Goal: Information Seeking & Learning: Compare options

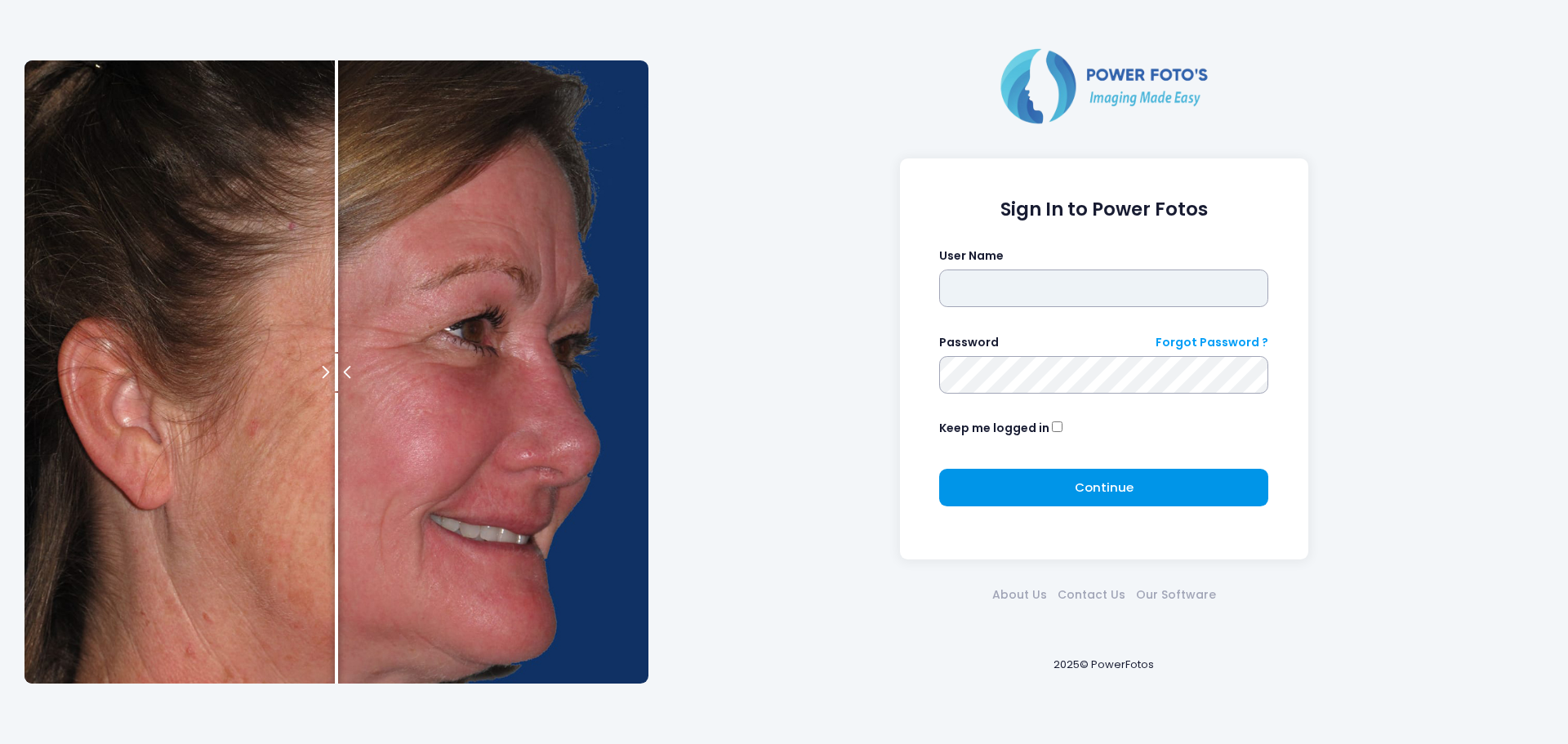
type input "******"
click at [1087, 472] on button "Continue Please wait..." at bounding box center [1104, 487] width 329 height 38
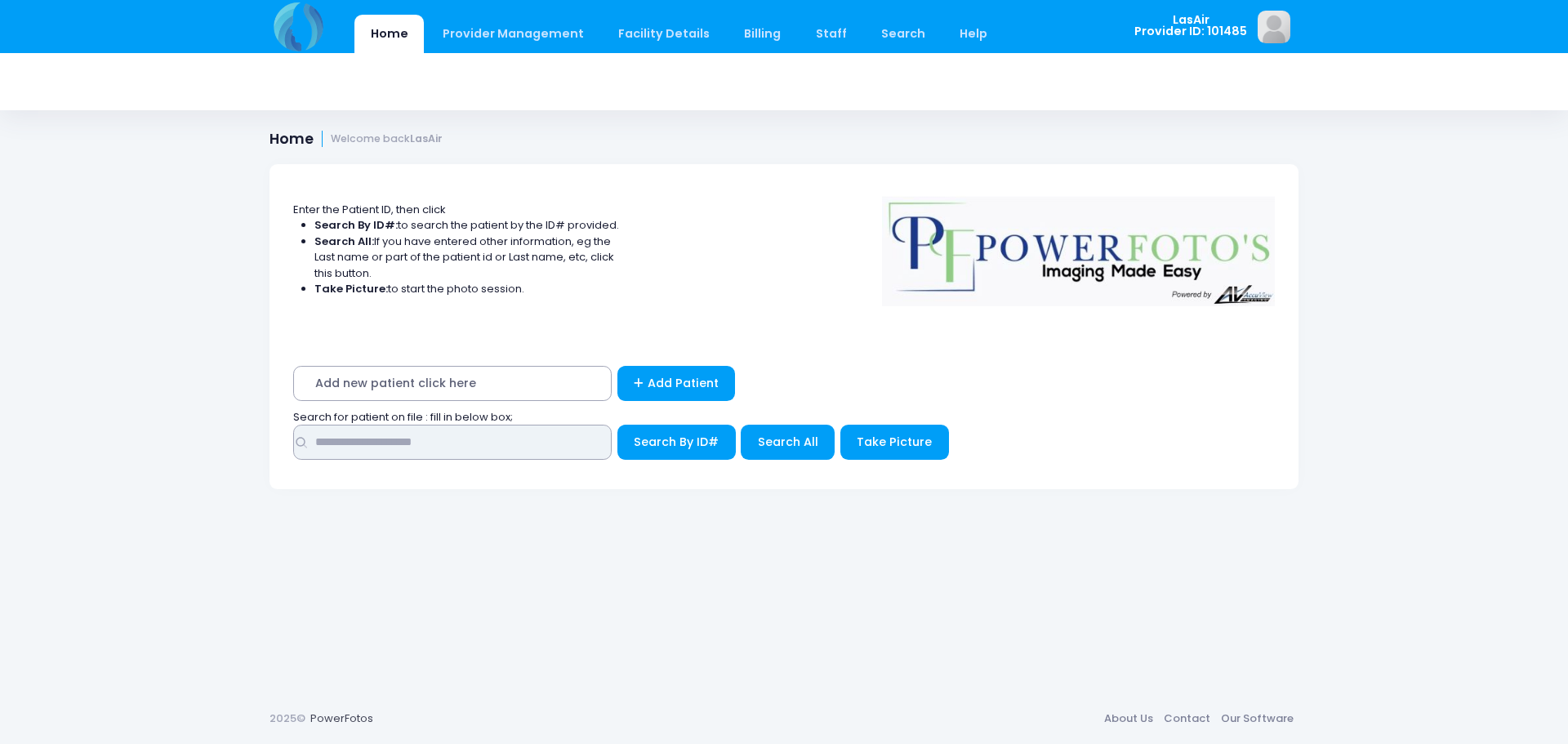
click at [526, 456] on input "text" at bounding box center [452, 442] width 319 height 35
drag, startPoint x: 413, startPoint y: 440, endPoint x: 342, endPoint y: 453, distance: 72.2
click at [342, 453] on input "**********" at bounding box center [452, 442] width 319 height 35
type input "**********"
click at [618, 425] on button "Search By ID#" at bounding box center [676, 442] width 118 height 35
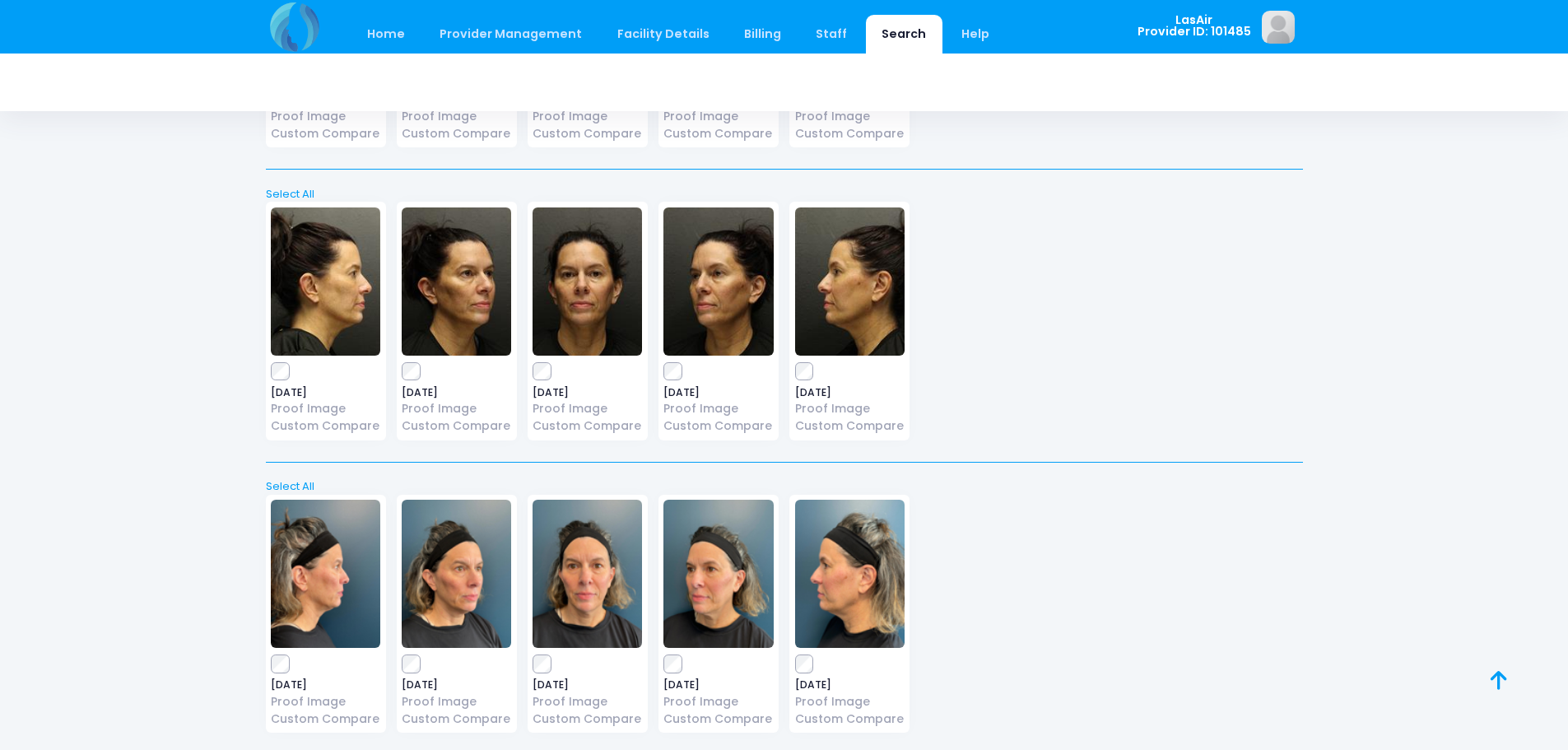
scroll to position [1845, 0]
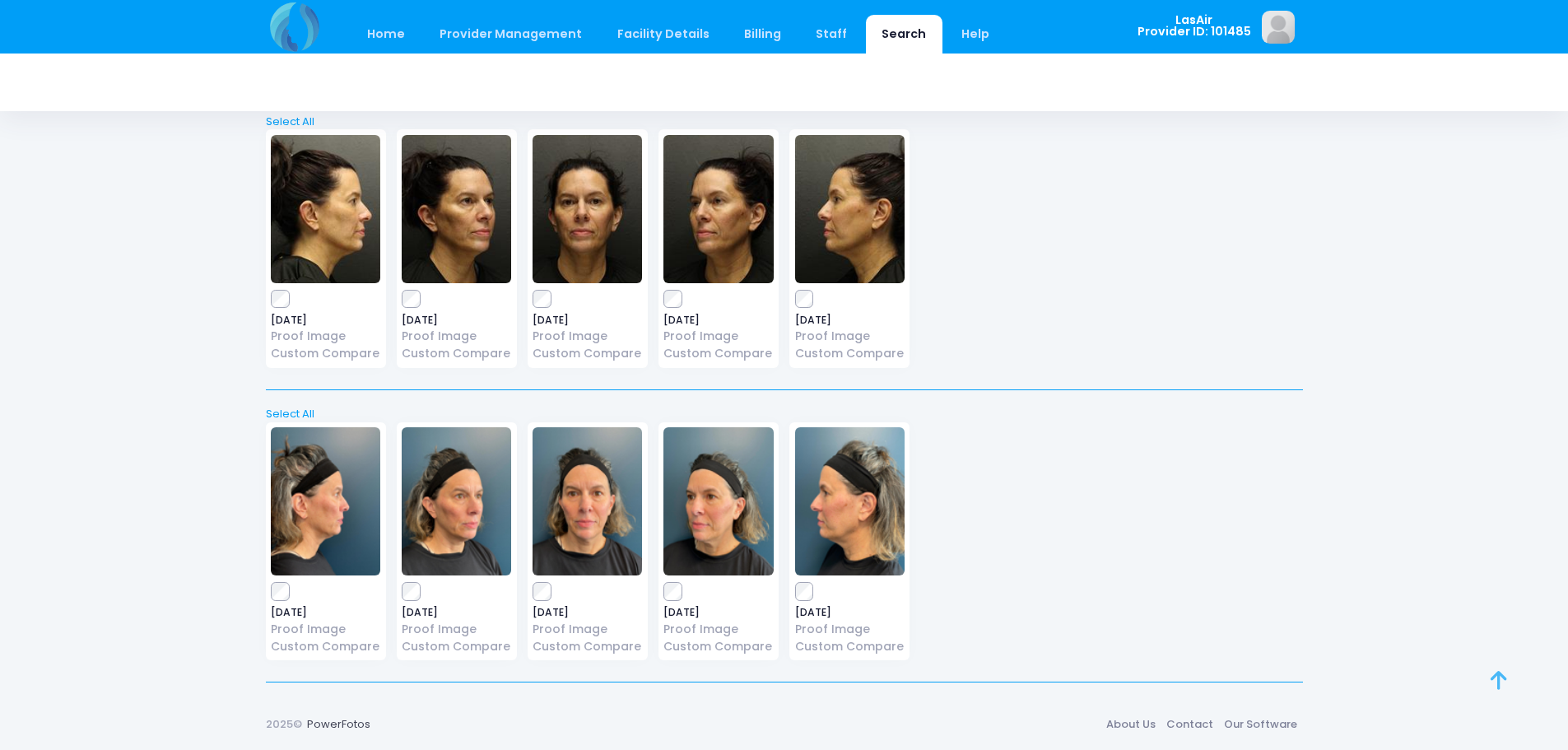
click at [1525, 678] on link at bounding box center [1517, 698] width 53 height 53
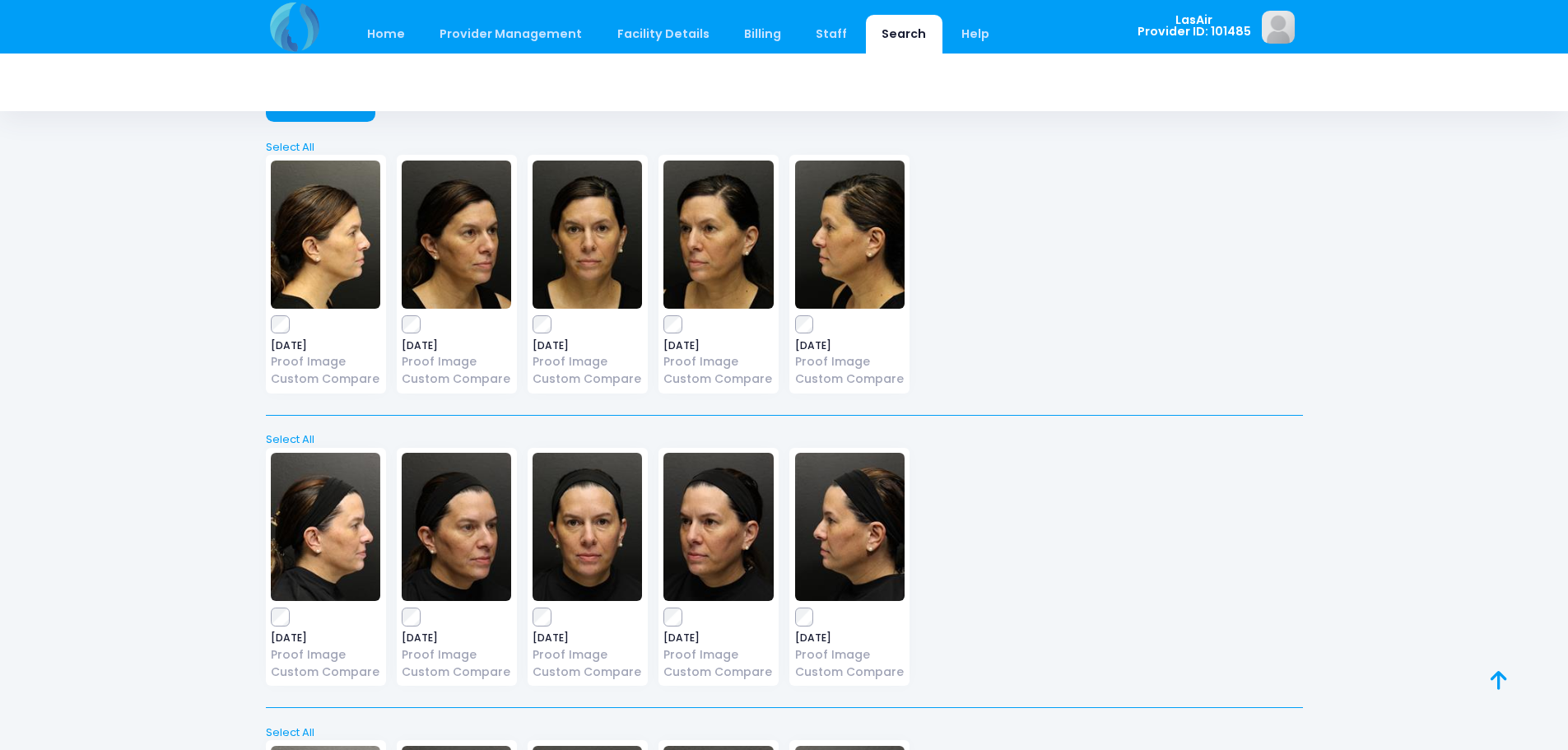
scroll to position [0, 0]
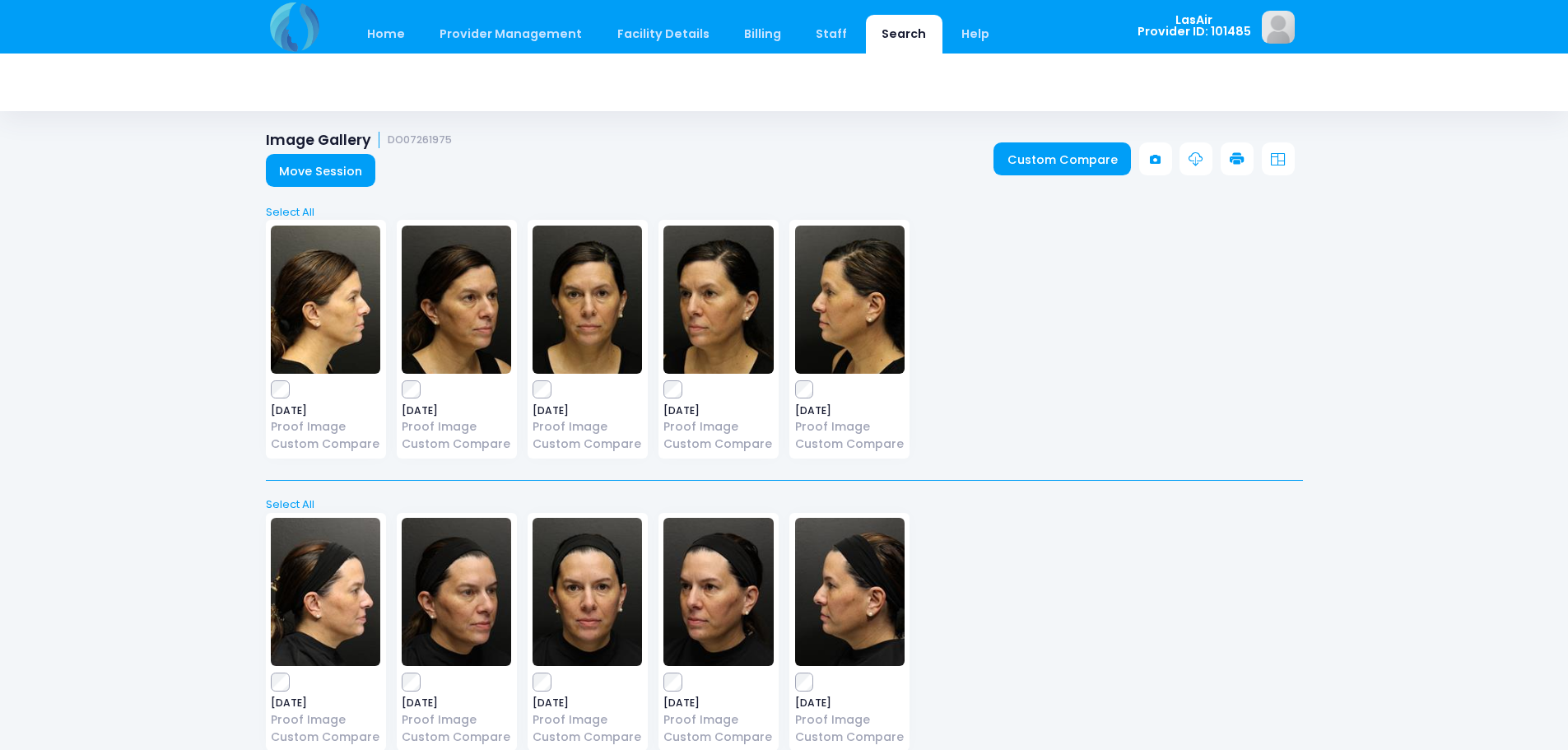
click at [1057, 141] on div "Image Gallery DO07261975 Move Session Custom Compare" at bounding box center [784, 160] width 1086 height 56
click at [1057, 150] on link "Custom Compare" at bounding box center [1062, 159] width 137 height 33
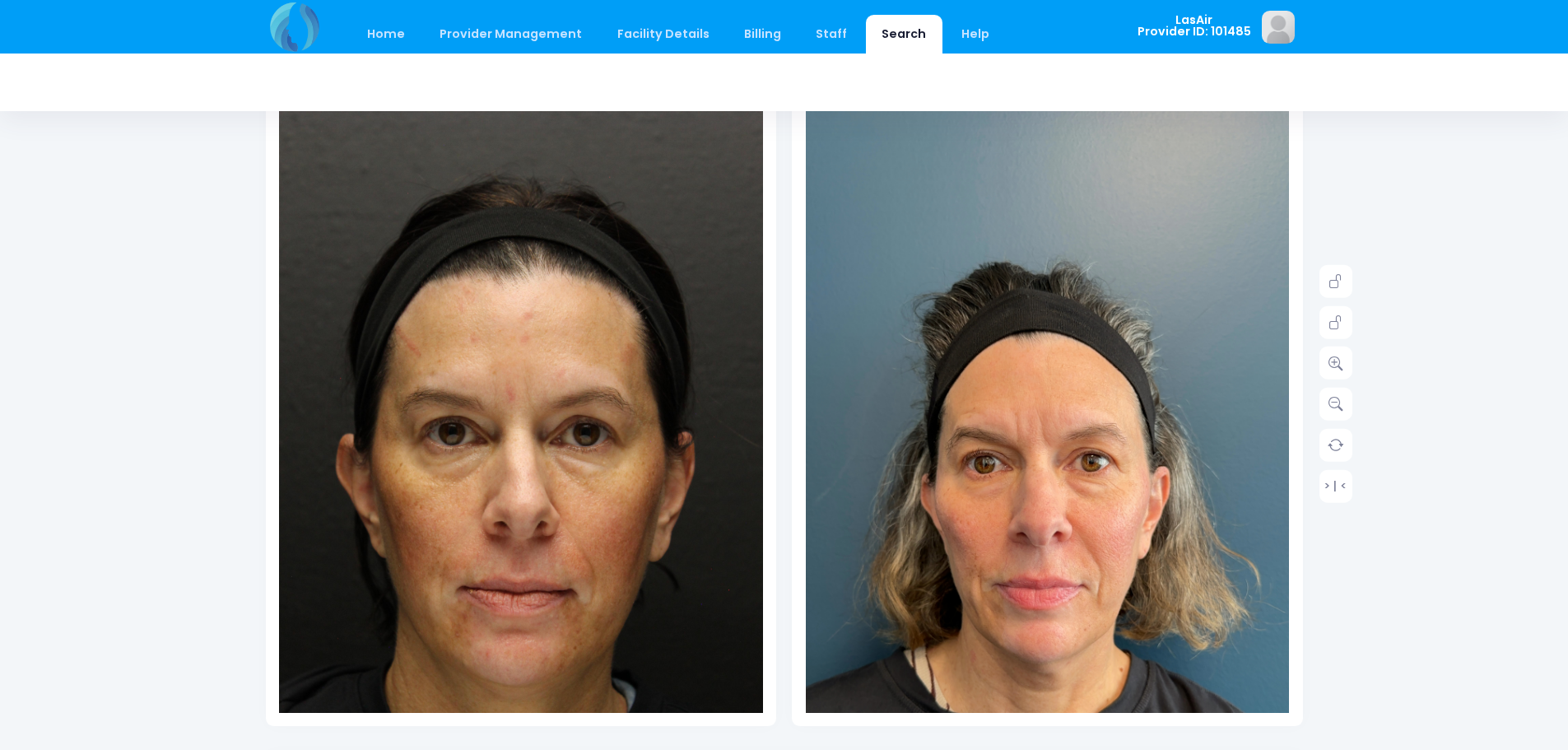
scroll to position [165, 0]
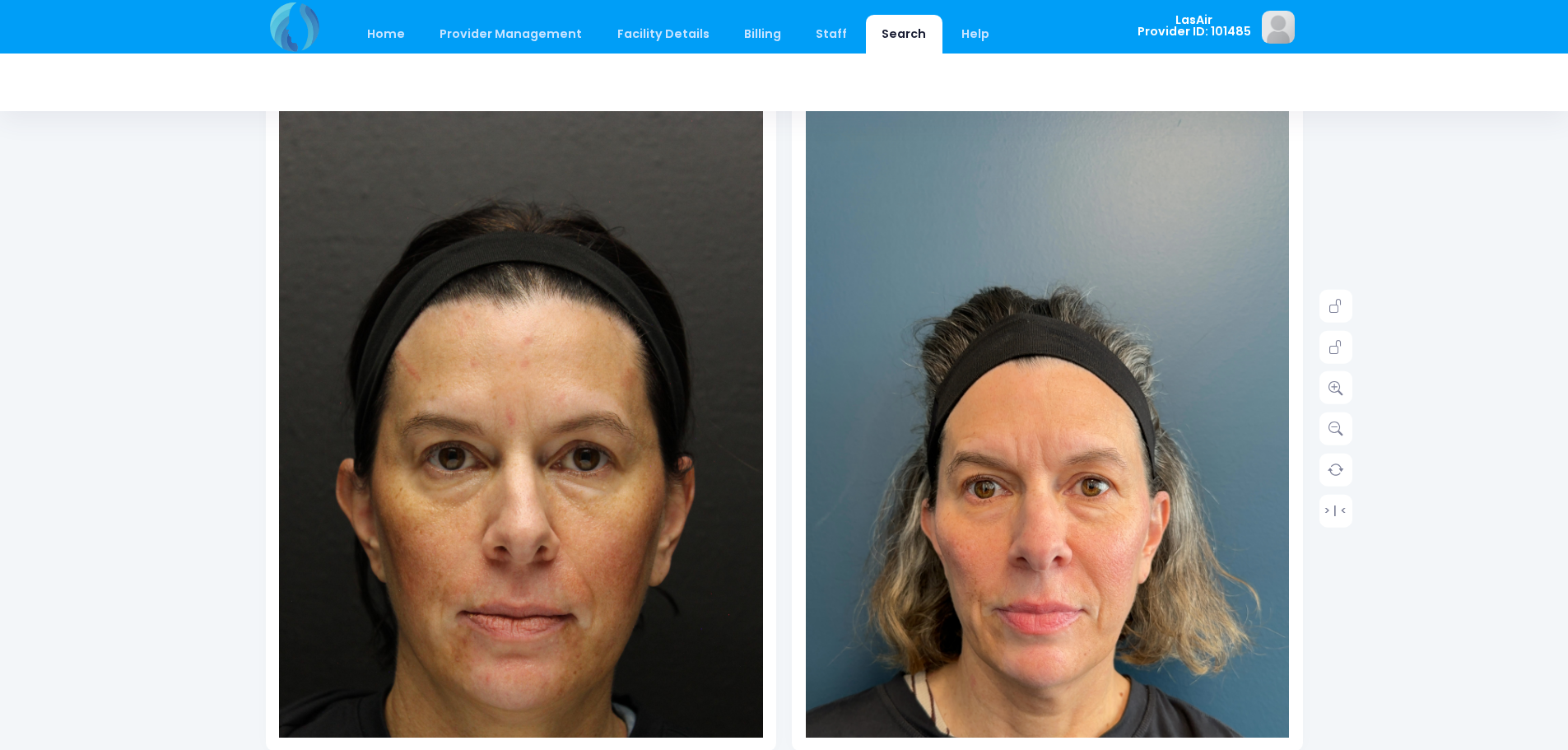
click at [1064, 494] on img at bounding box center [1047, 521] width 484 height 860
click at [1334, 310] on icon at bounding box center [1335, 306] width 15 height 15
click at [1334, 353] on icon at bounding box center [1335, 347] width 15 height 15
click at [1334, 346] on icon at bounding box center [1335, 347] width 15 height 15
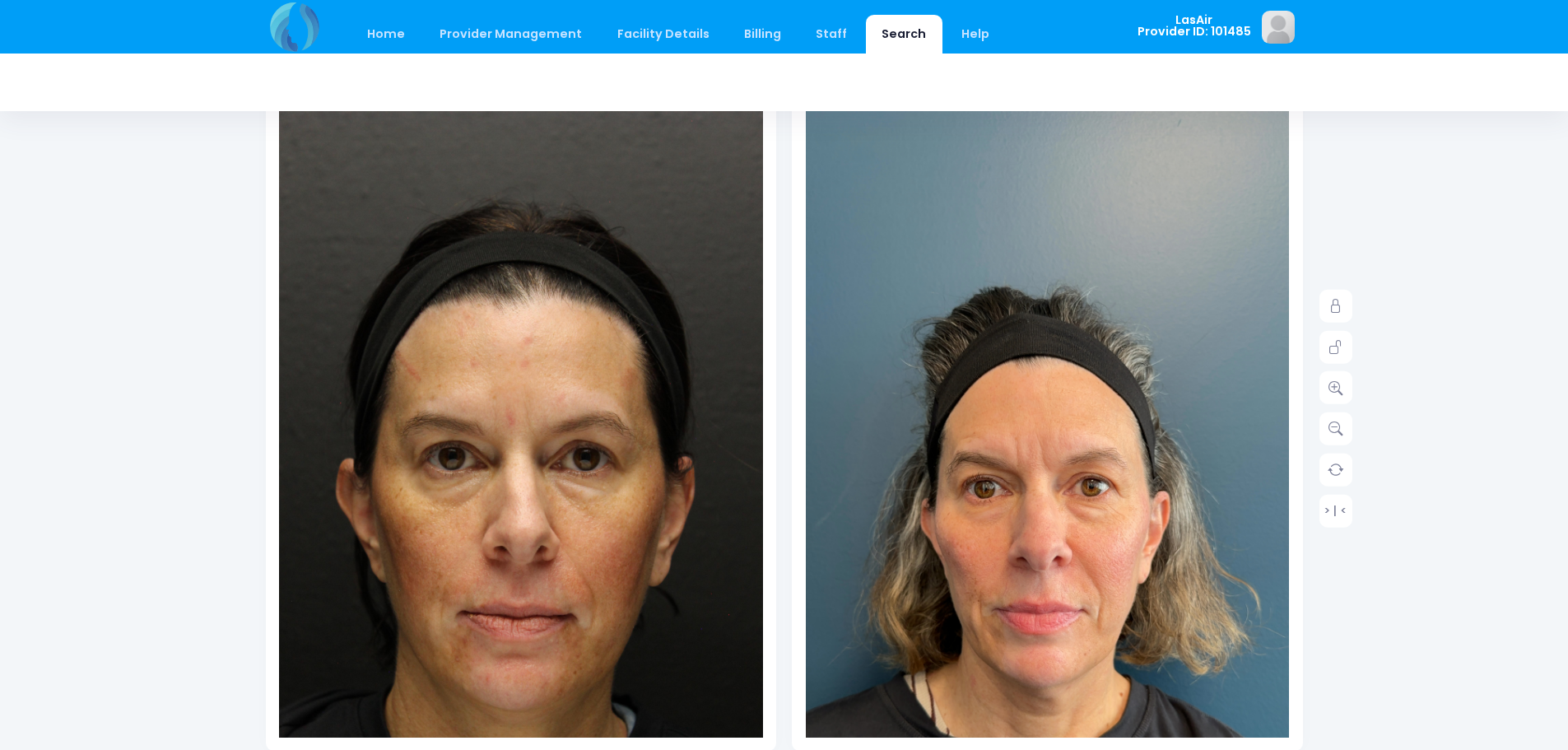
click at [937, 464] on img at bounding box center [1047, 521] width 484 height 860
click at [1041, 477] on img at bounding box center [1047, 521] width 484 height 860
click at [1333, 432] on icon at bounding box center [1335, 428] width 15 height 15
click at [1334, 424] on icon at bounding box center [1335, 428] width 15 height 15
click at [1336, 385] on icon at bounding box center [1335, 387] width 15 height 15
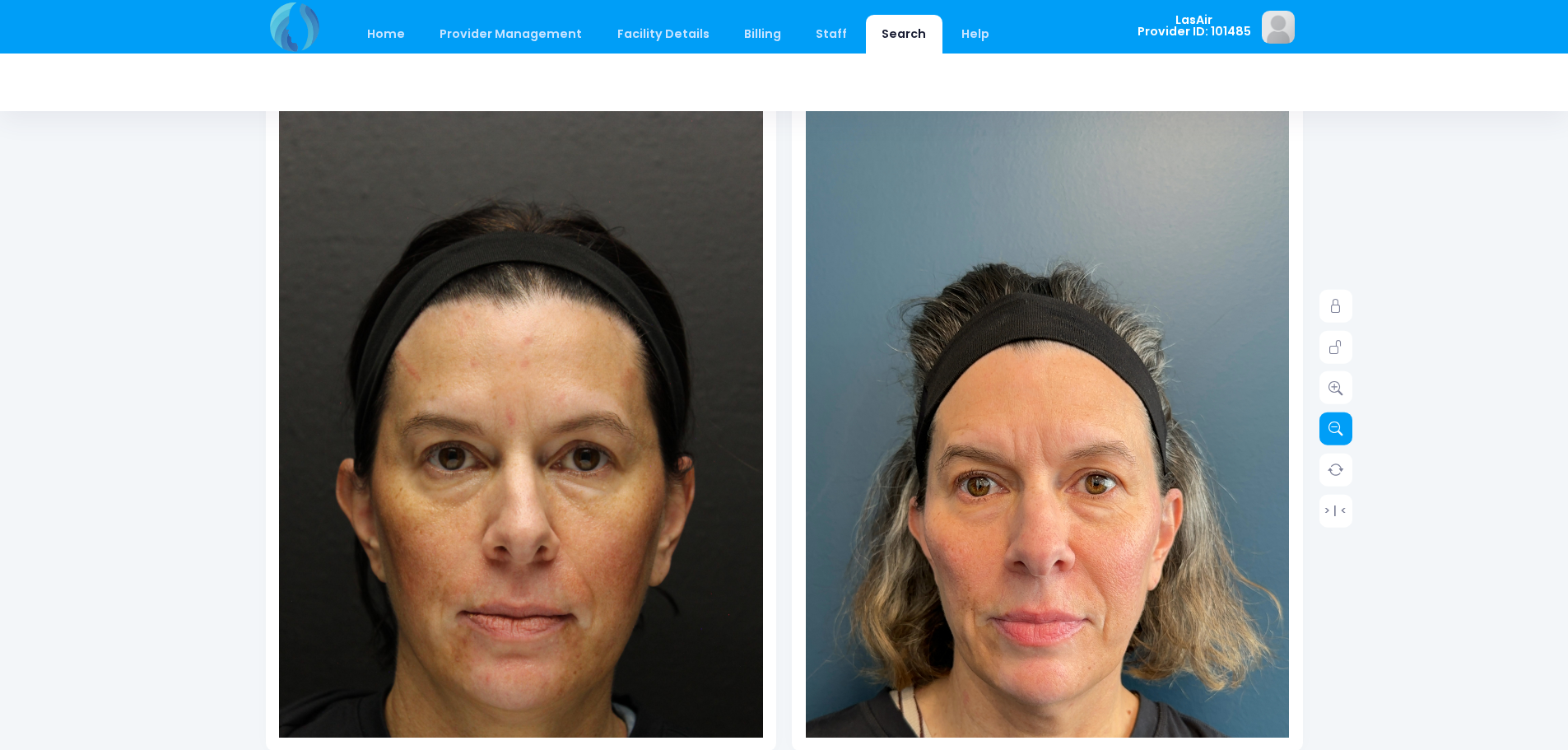
click at [1335, 421] on icon at bounding box center [1335, 428] width 15 height 15
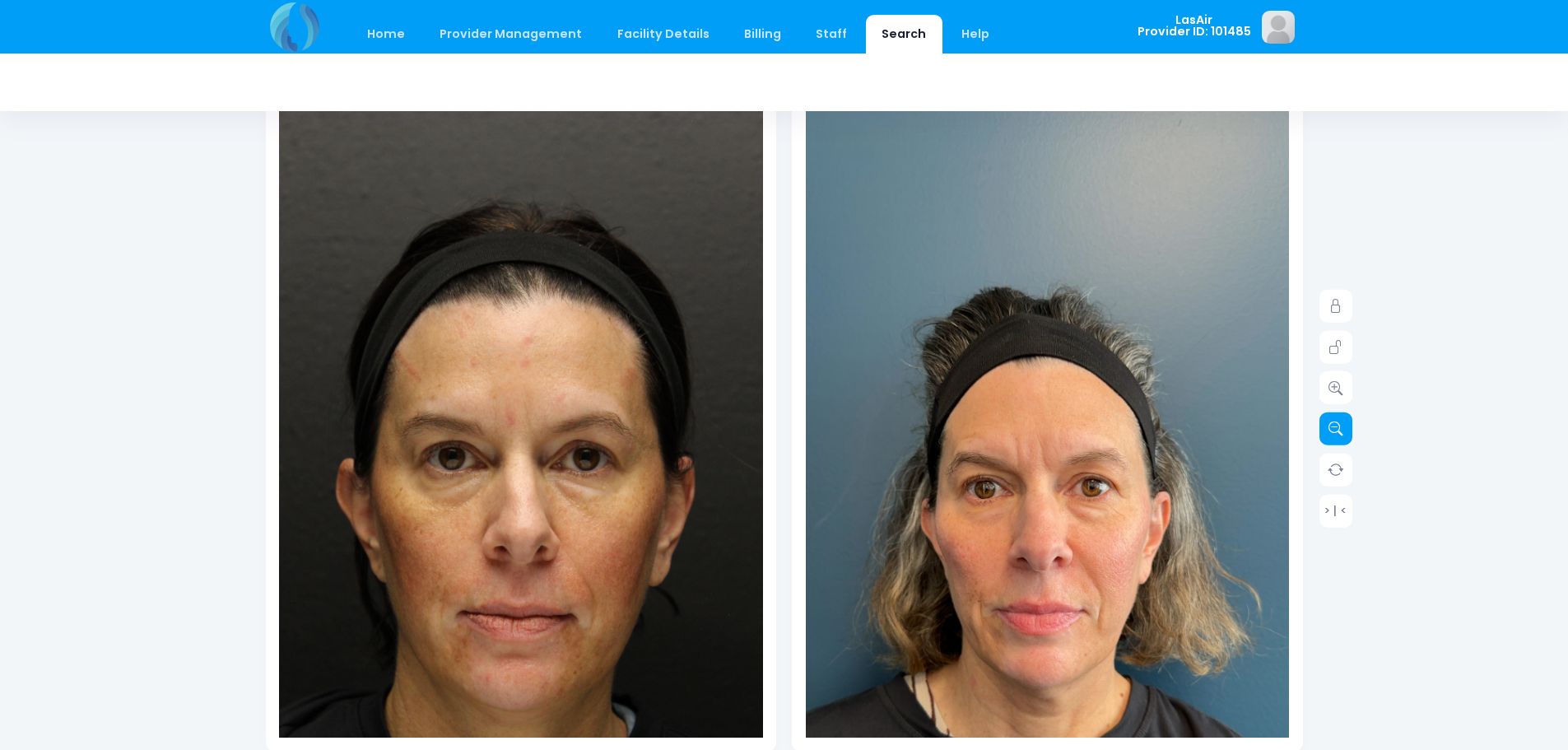
click at [1335, 421] on icon at bounding box center [1335, 428] width 15 height 15
drag, startPoint x: 1067, startPoint y: 457, endPoint x: 1016, endPoint y: 446, distance: 52.2
click at [1016, 446] on img at bounding box center [1047, 521] width 484 height 860
drag, startPoint x: 1004, startPoint y: 498, endPoint x: 1004, endPoint y: 515, distance: 17.0
drag, startPoint x: 1004, startPoint y: 515, endPoint x: 1007, endPoint y: 438, distance: 77.1
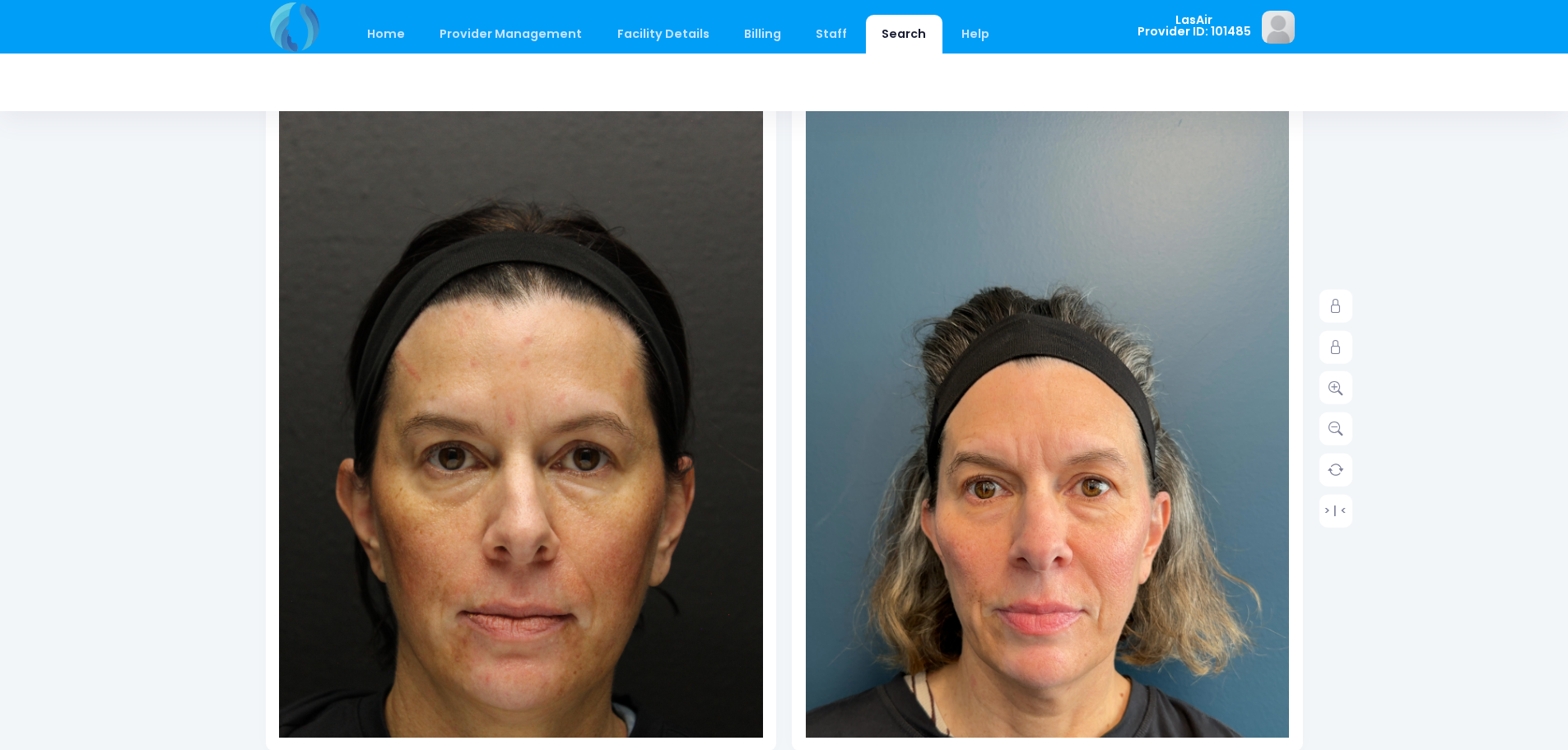
click at [1007, 438] on img at bounding box center [1047, 521] width 484 height 860
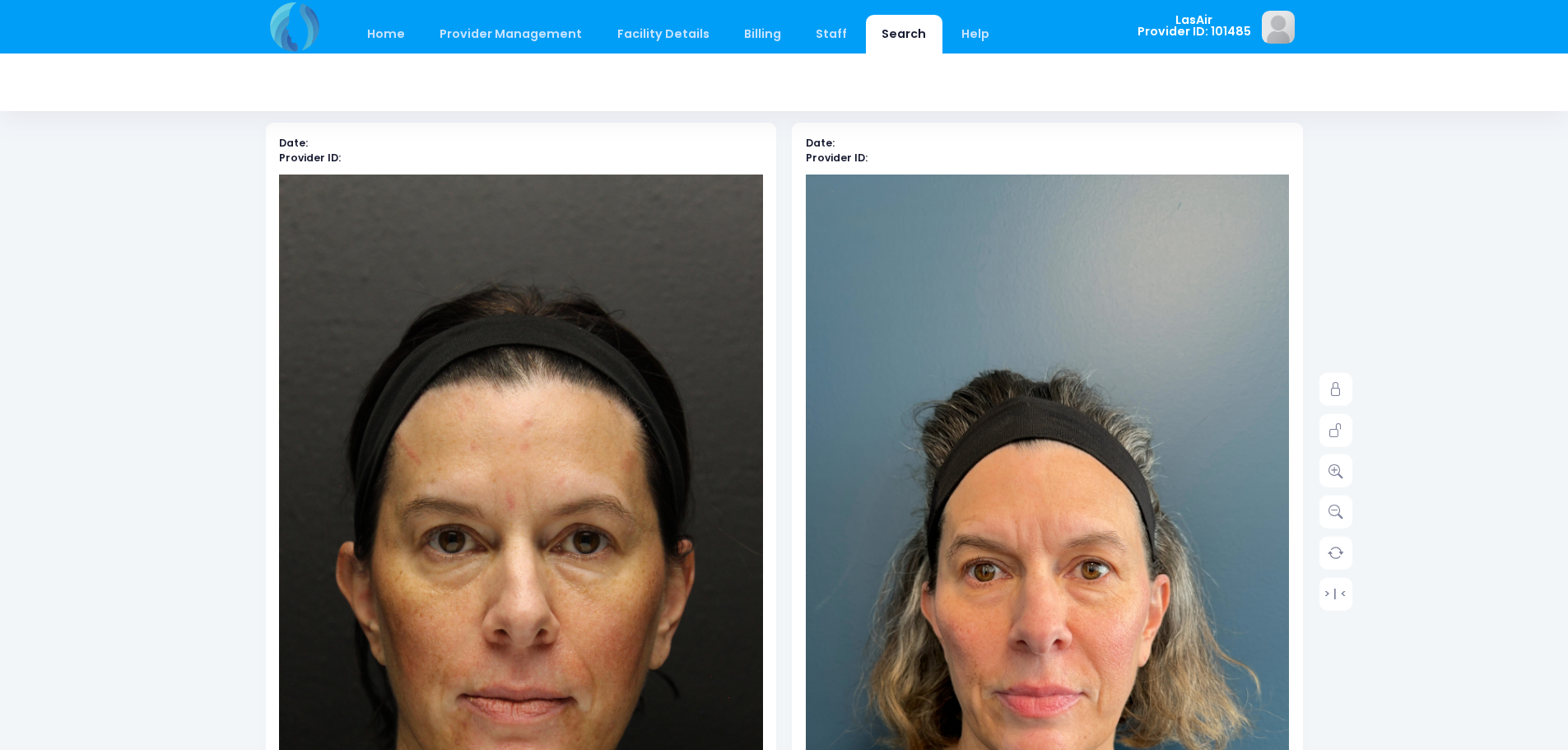
scroll to position [0, 0]
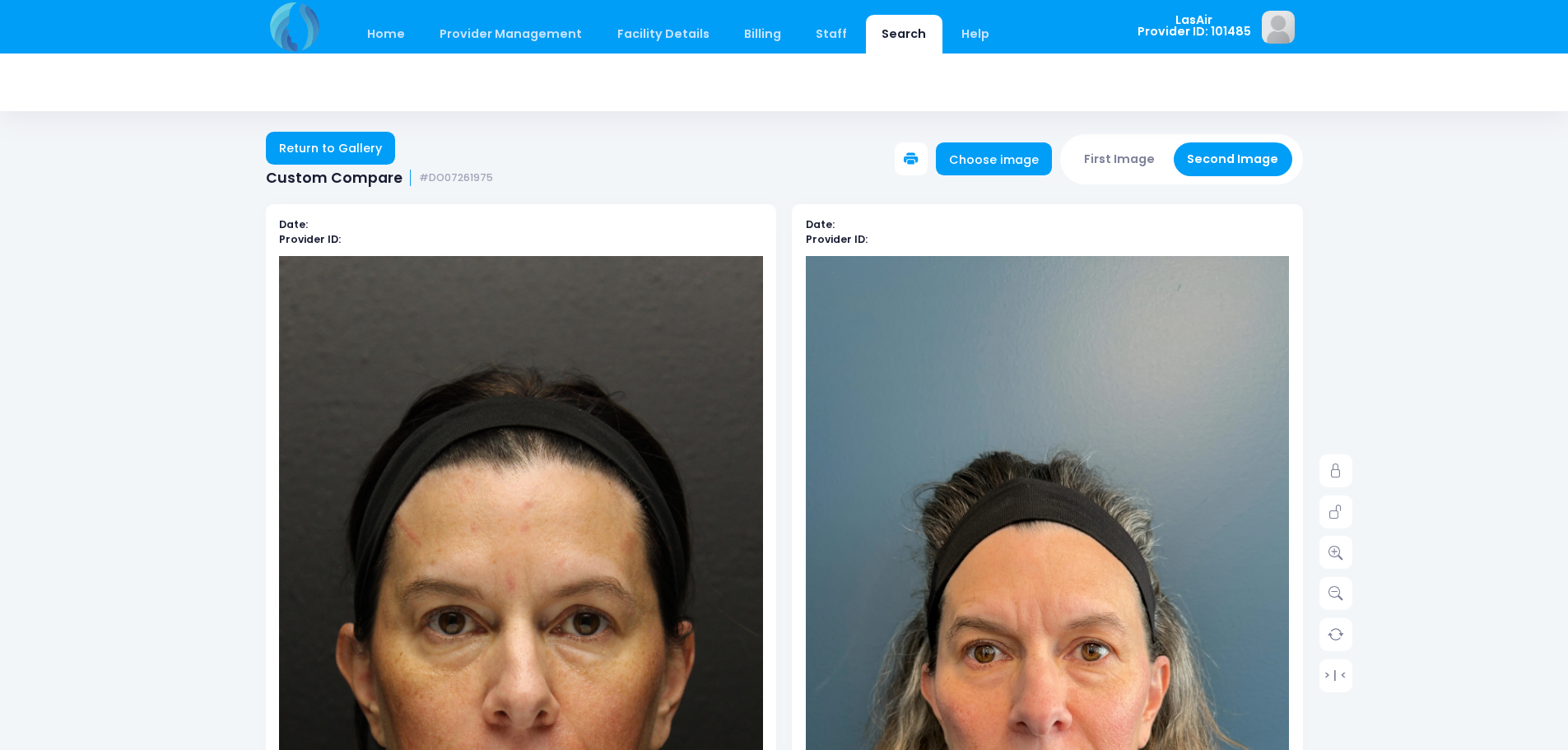
click at [914, 154] on button at bounding box center [911, 159] width 33 height 33
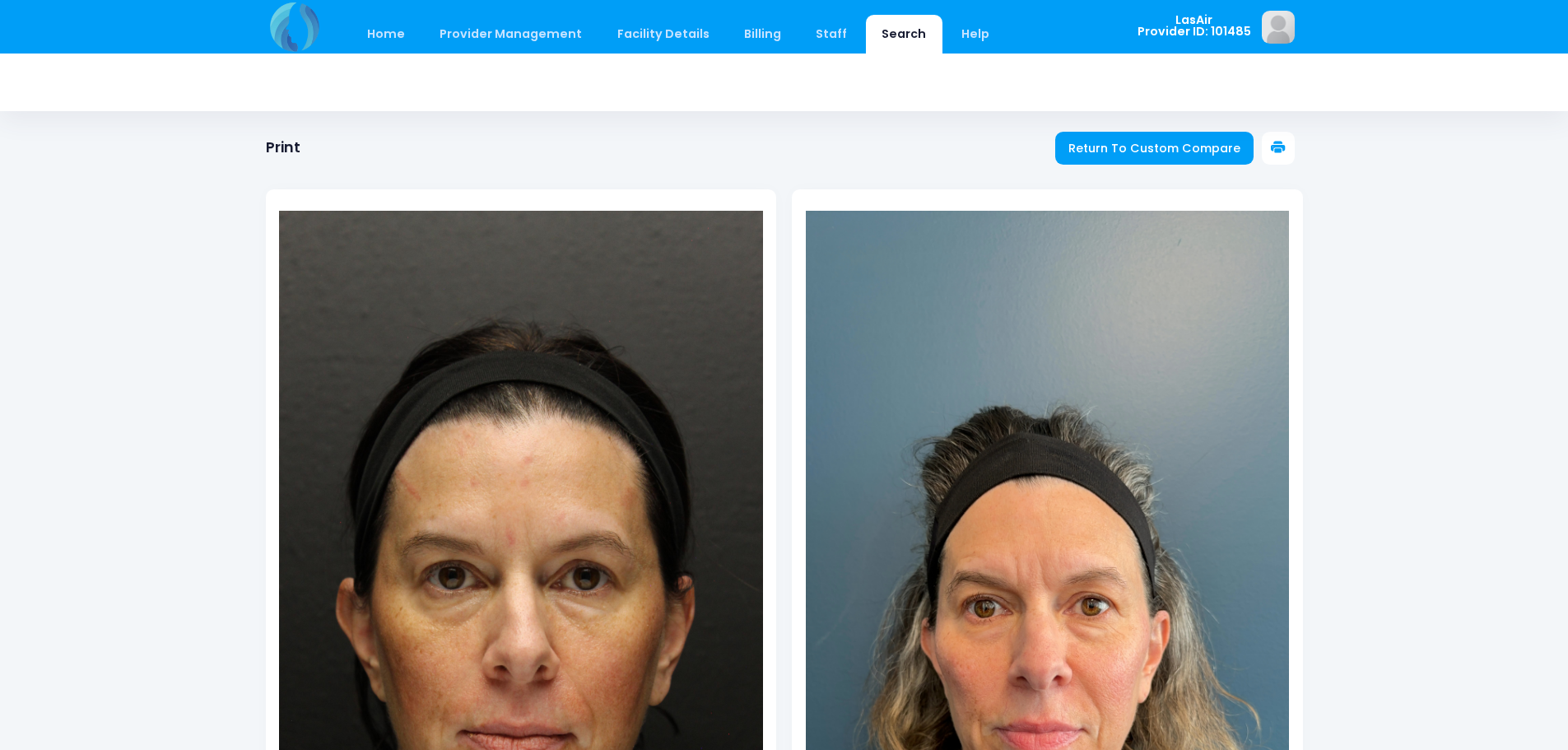
click at [1291, 152] on button at bounding box center [1278, 148] width 33 height 33
click at [1291, 154] on button at bounding box center [1278, 148] width 33 height 33
click at [1005, 443] on img at bounding box center [1047, 641] width 484 height 860
click at [1192, 145] on span "Return To Custom Compare" at bounding box center [1154, 148] width 172 height 16
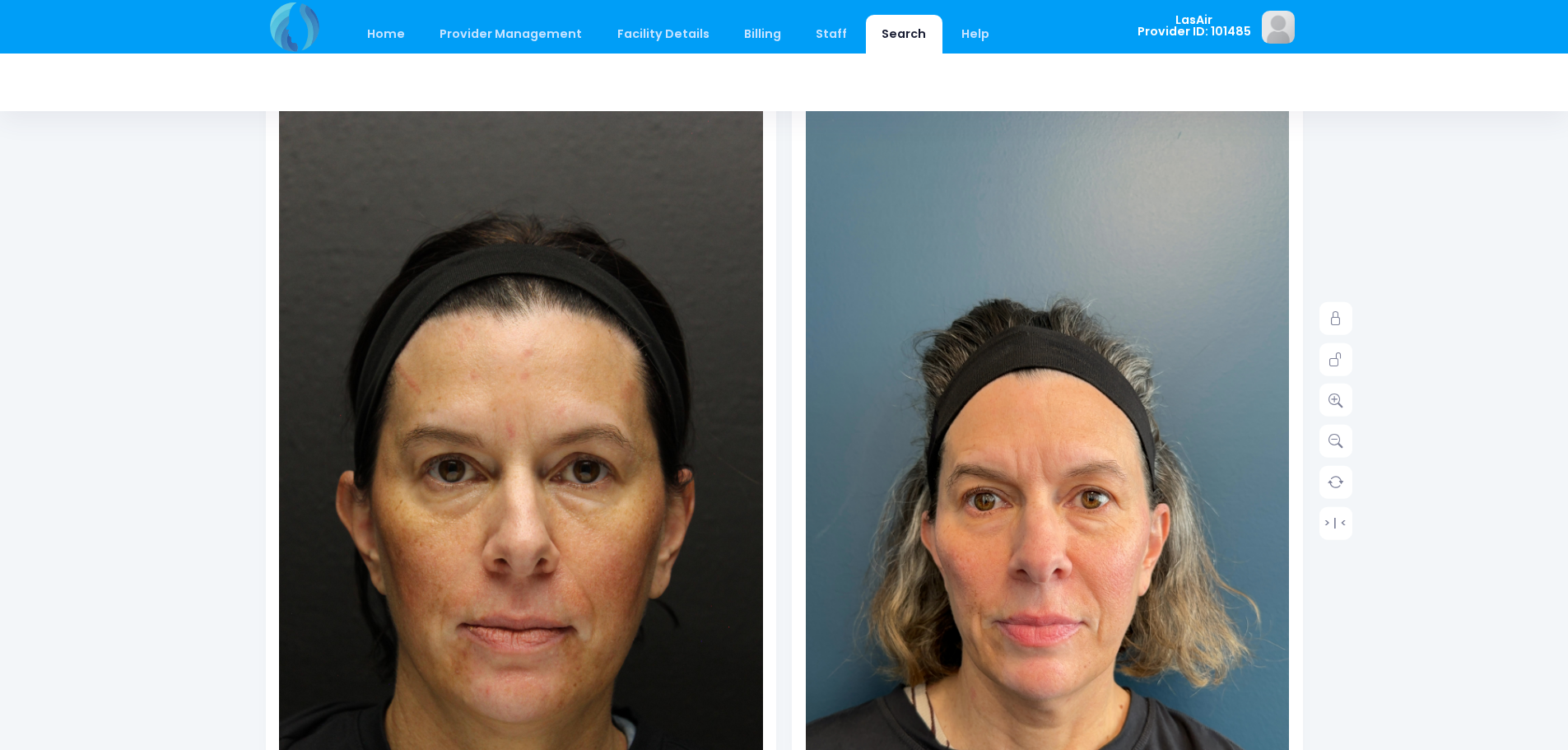
scroll to position [165, 0]
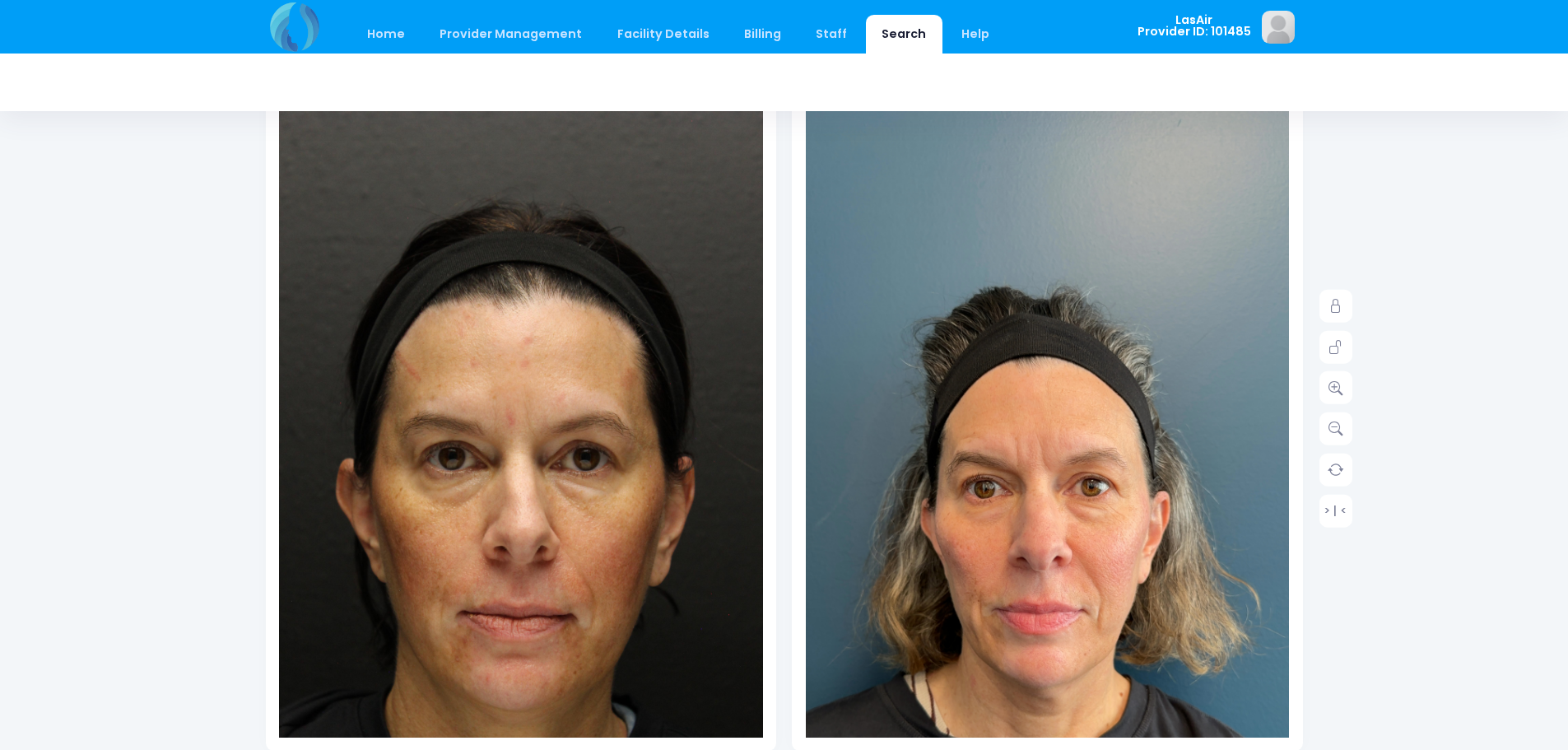
click at [1102, 485] on img at bounding box center [1047, 521] width 484 height 860
click at [1335, 352] on icon at bounding box center [1335, 347] width 15 height 15
click at [1336, 390] on icon at bounding box center [1335, 387] width 15 height 15
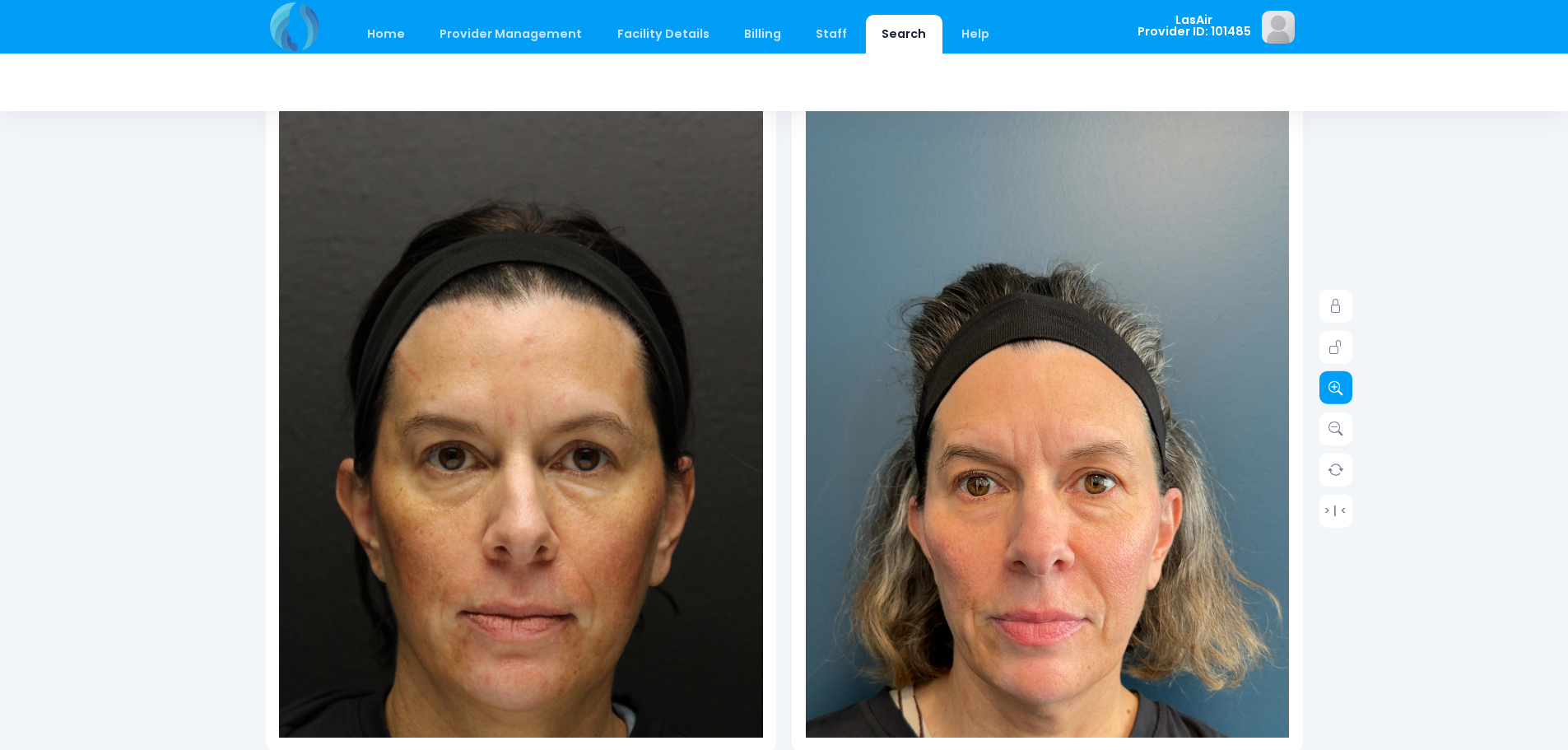
click at [1336, 390] on icon at bounding box center [1335, 387] width 15 height 15
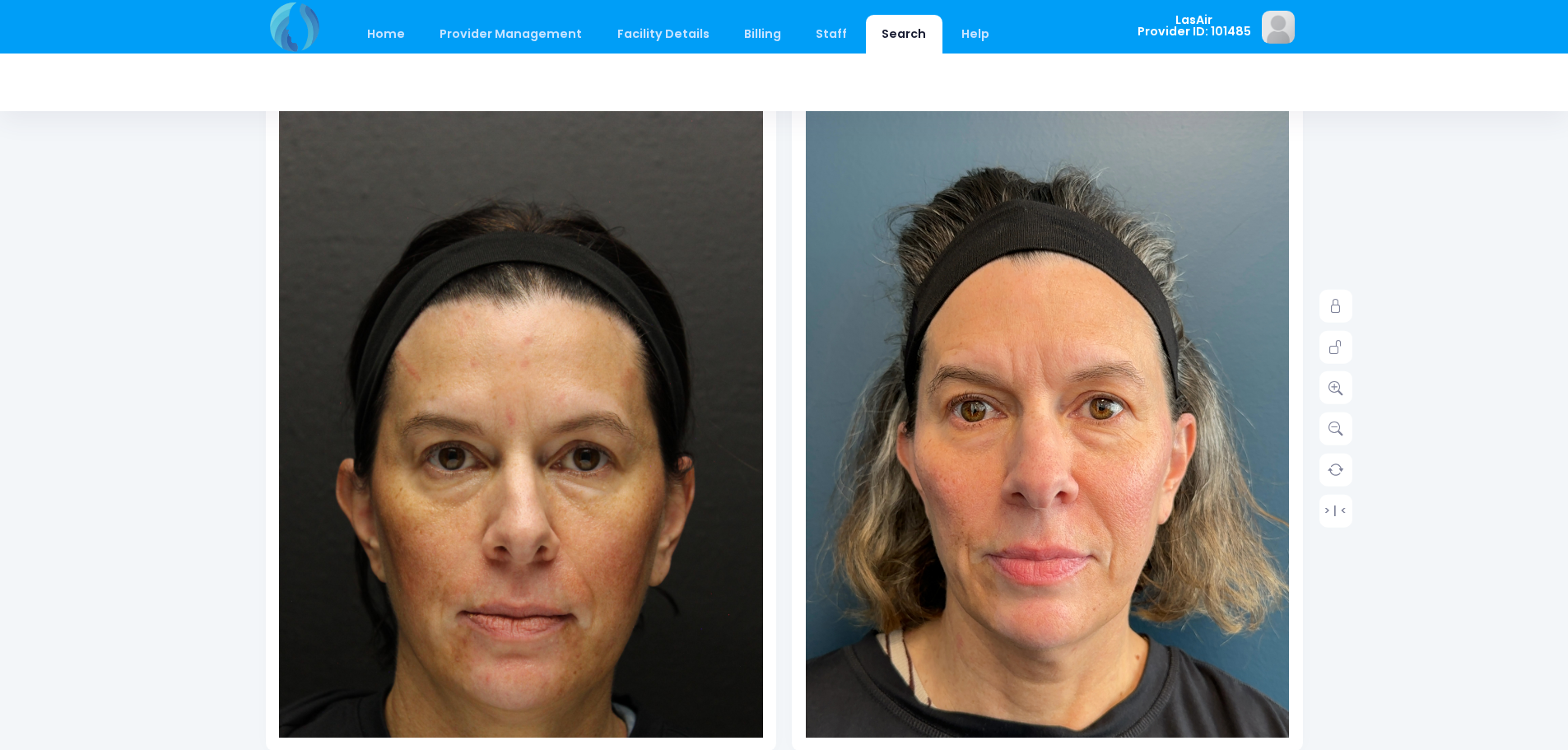
click at [1042, 686] on img at bounding box center [1048, 448] width 580 height 1032
click at [595, 448] on img at bounding box center [520, 454] width 484 height 726
drag, startPoint x: 598, startPoint y: 513, endPoint x: 588, endPoint y: 470, distance: 44.1
click at [588, 470] on img at bounding box center [520, 454] width 484 height 726
click at [1345, 299] on link at bounding box center [1336, 306] width 33 height 33
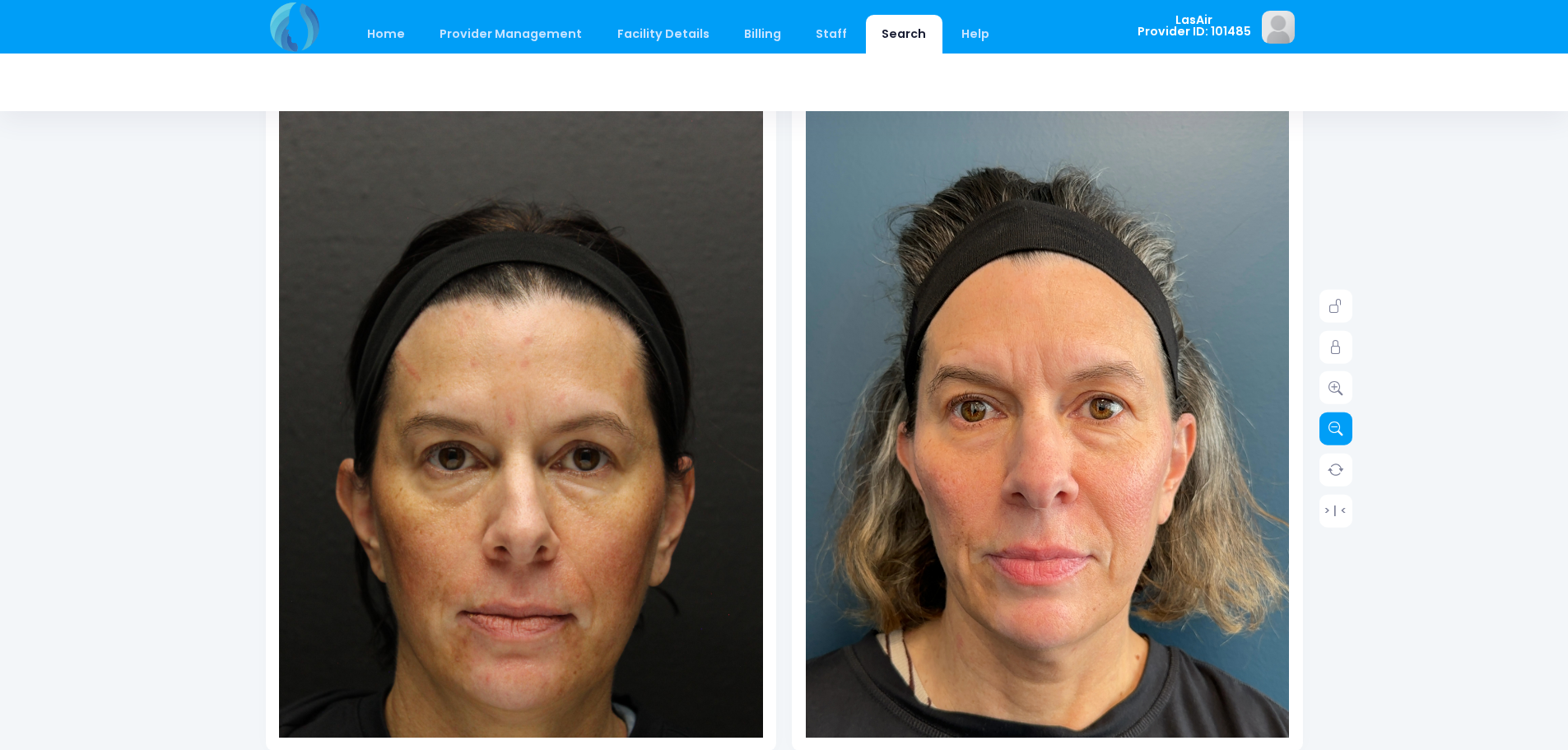
click at [1337, 433] on icon at bounding box center [1335, 428] width 15 height 15
click at [1337, 385] on icon at bounding box center [1335, 387] width 15 height 15
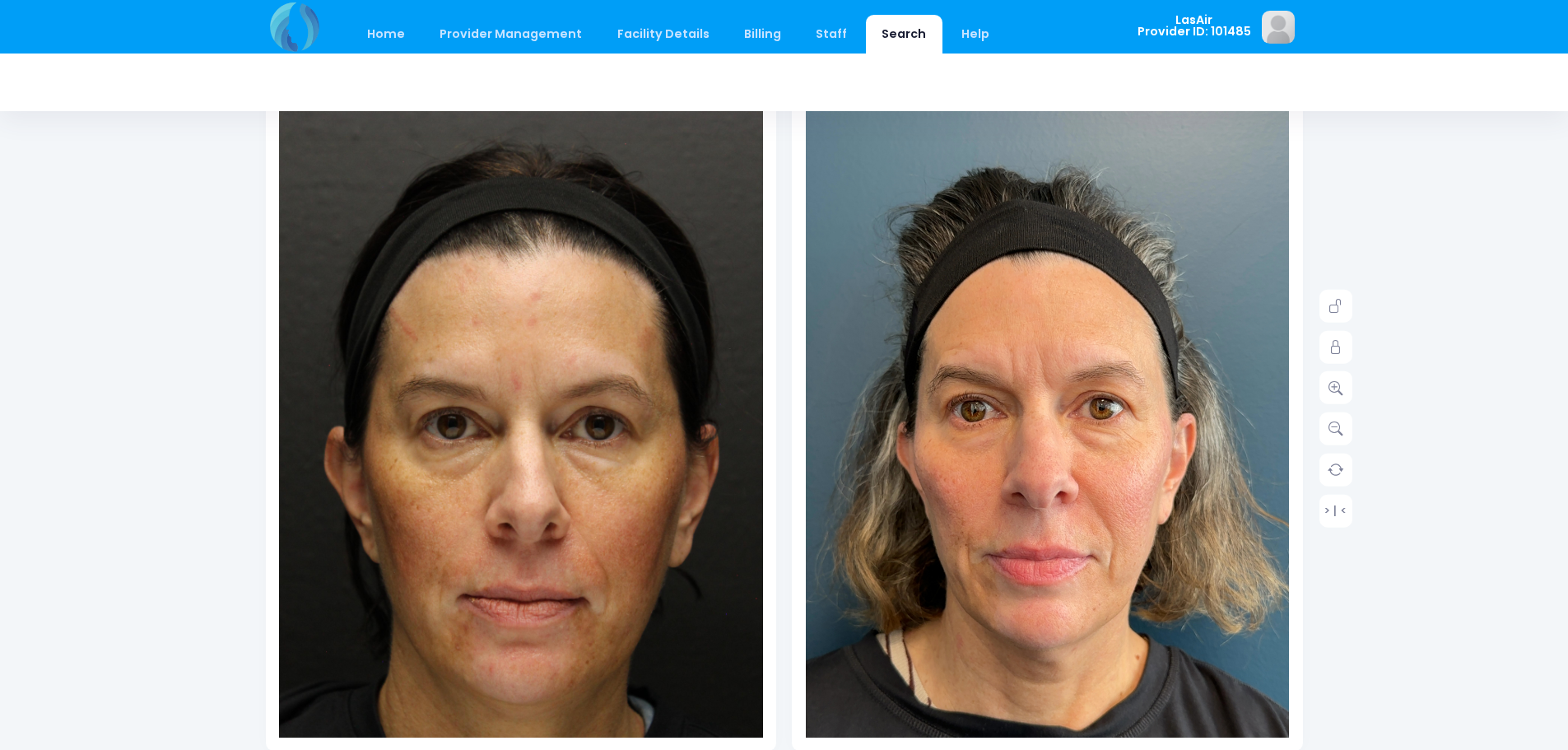
click at [452, 707] on img at bounding box center [527, 422] width 532 height 799
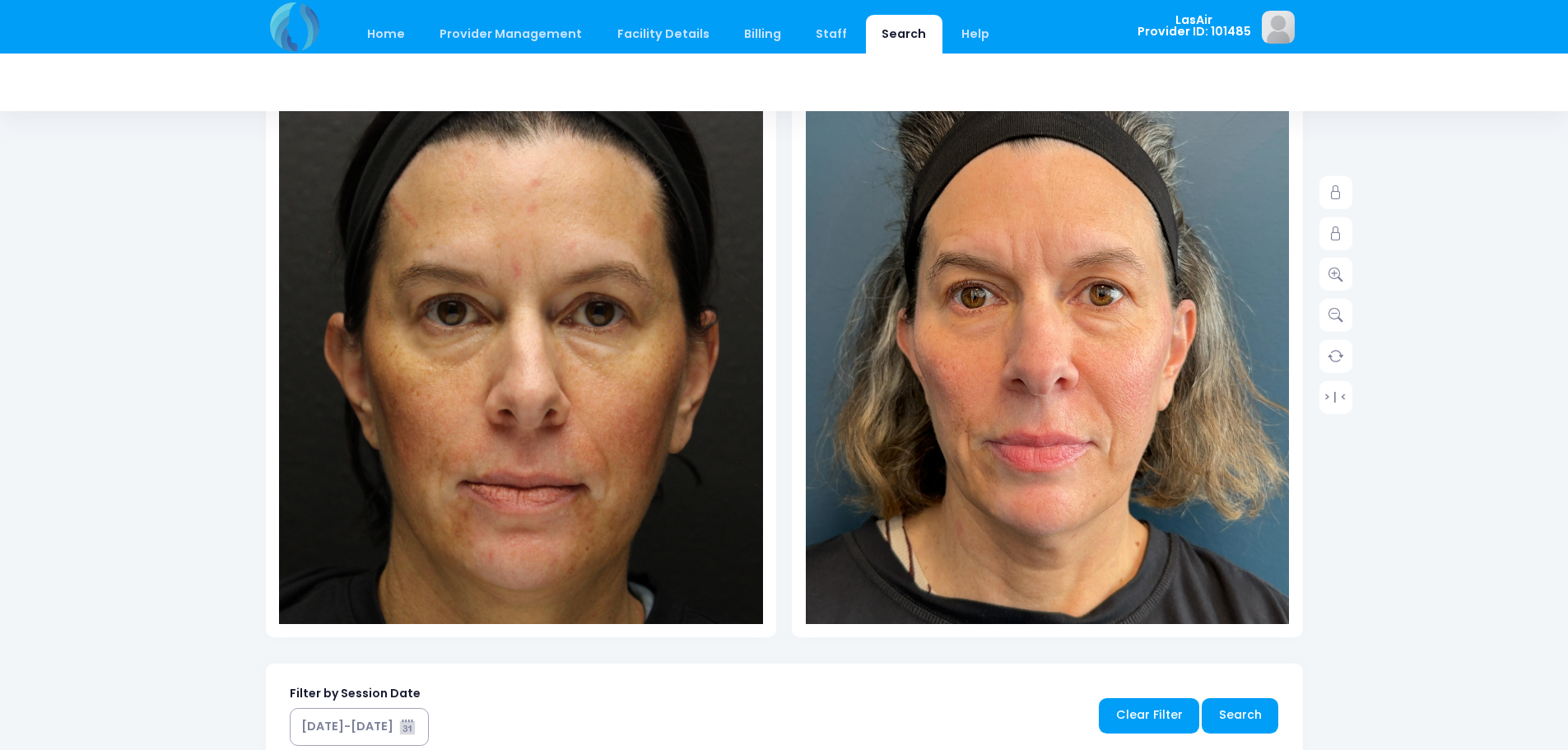
scroll to position [82, 0]
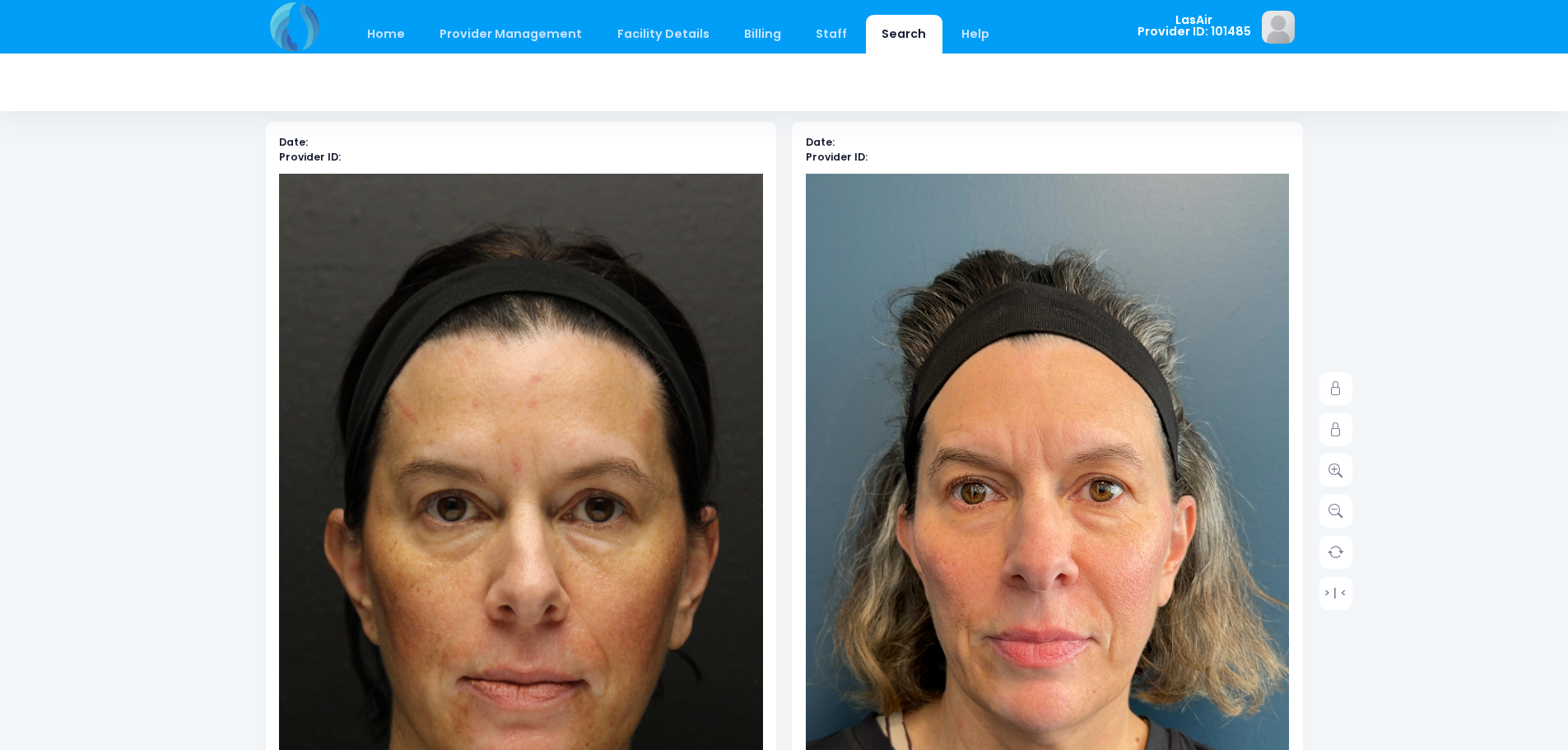
click at [593, 484] on img at bounding box center [527, 503] width 532 height 799
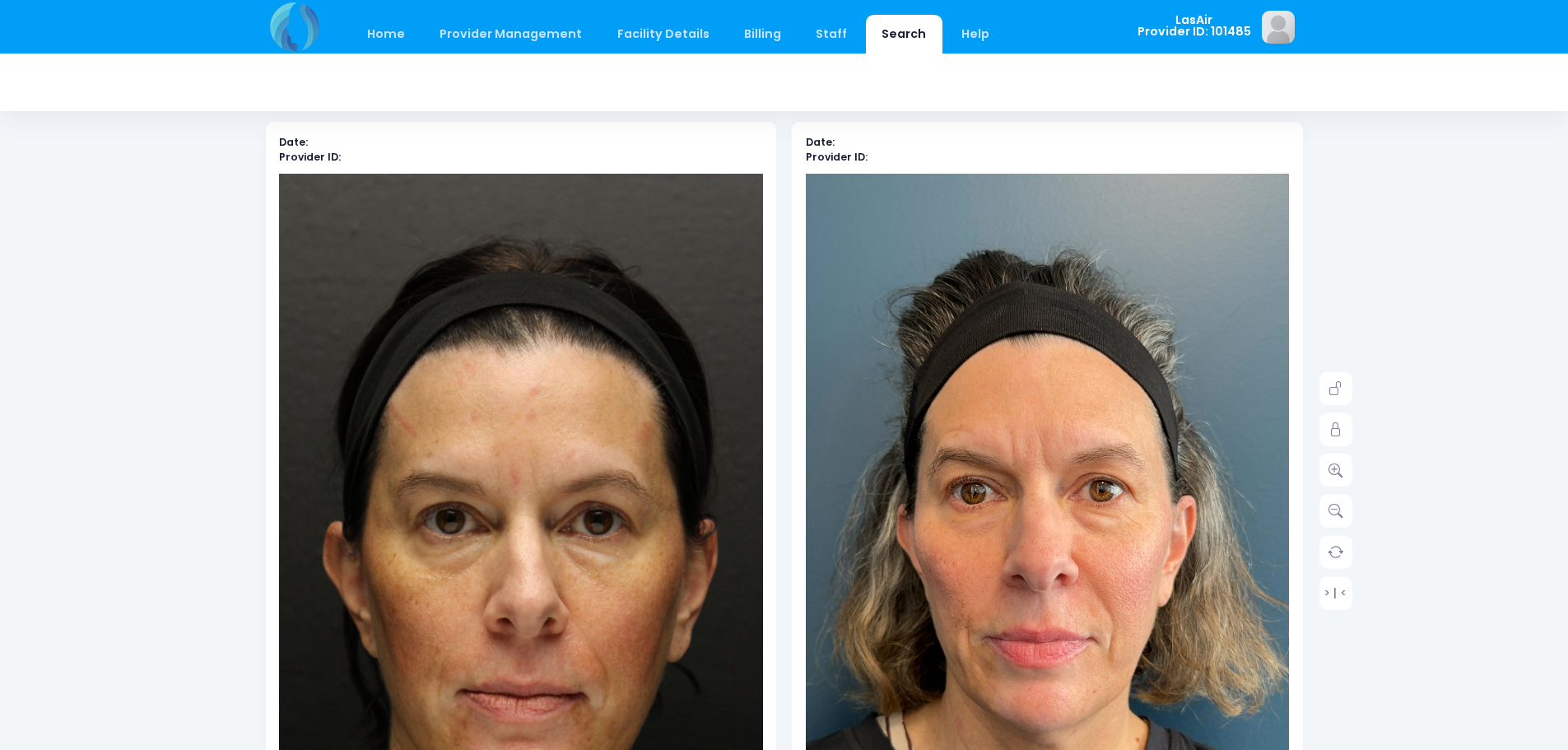
click at [464, 672] on img at bounding box center [526, 516] width 532 height 799
click at [1334, 504] on icon at bounding box center [1335, 510] width 15 height 15
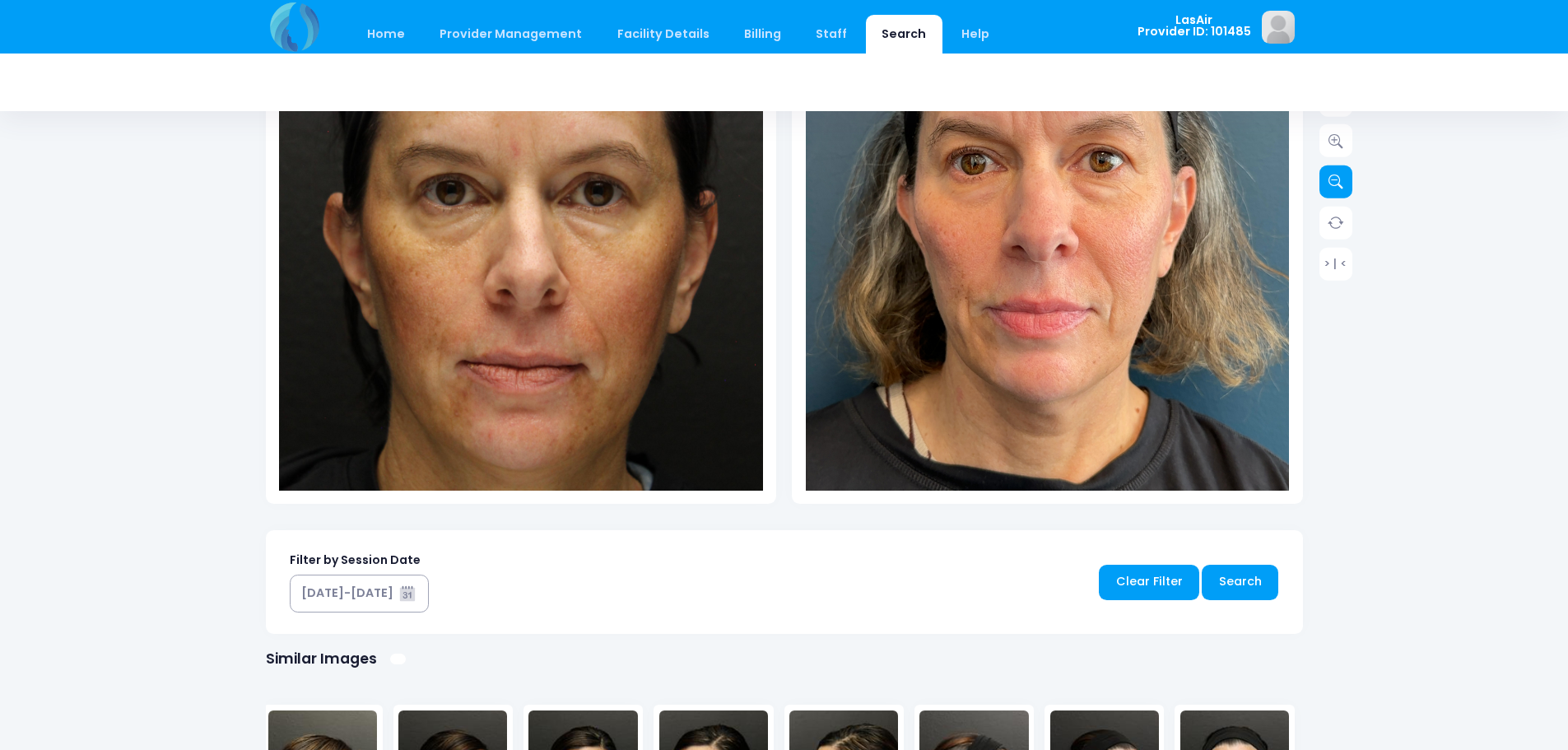
scroll to position [165, 0]
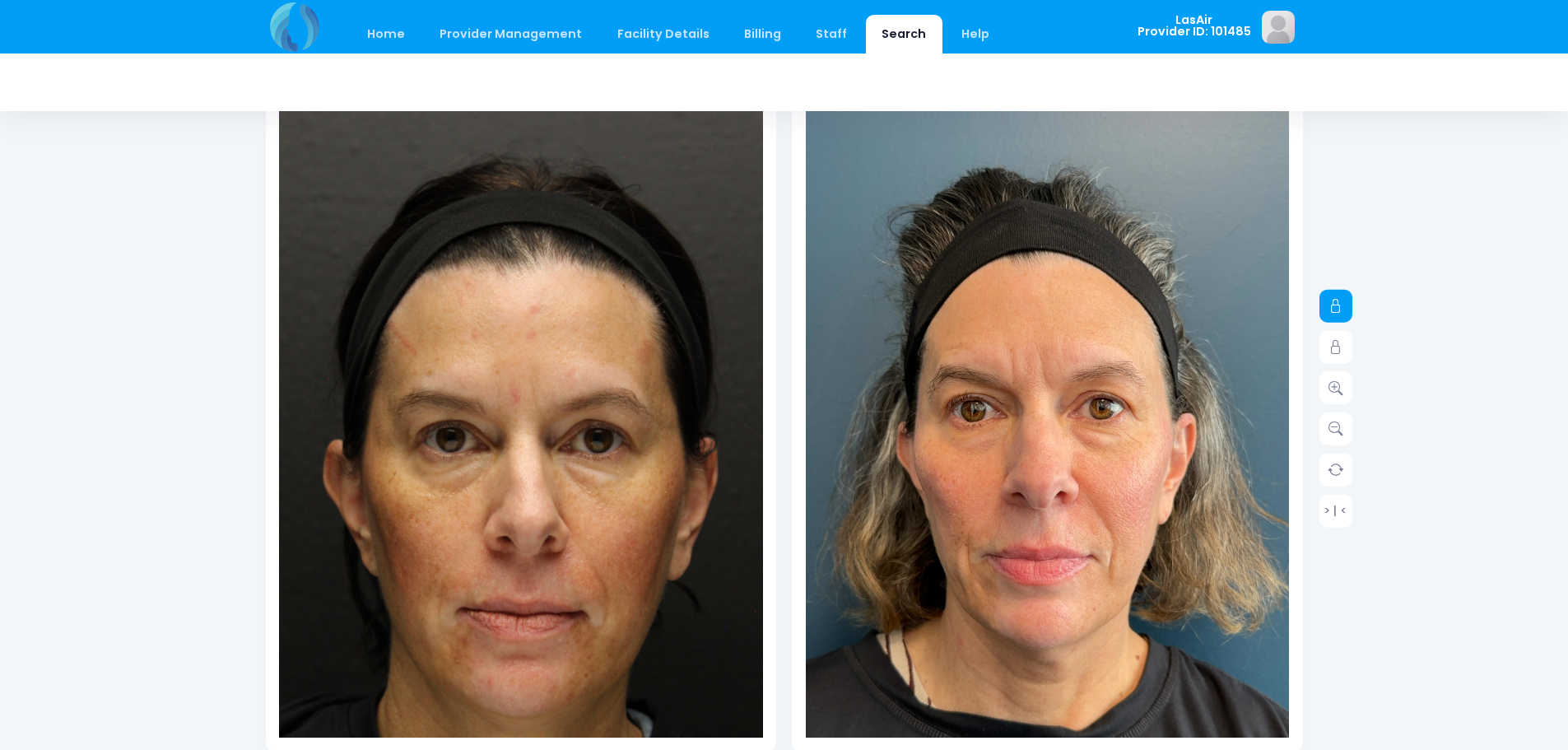
click at [1336, 309] on icon at bounding box center [1335, 306] width 15 height 15
click at [1328, 438] on link at bounding box center [1336, 429] width 33 height 33
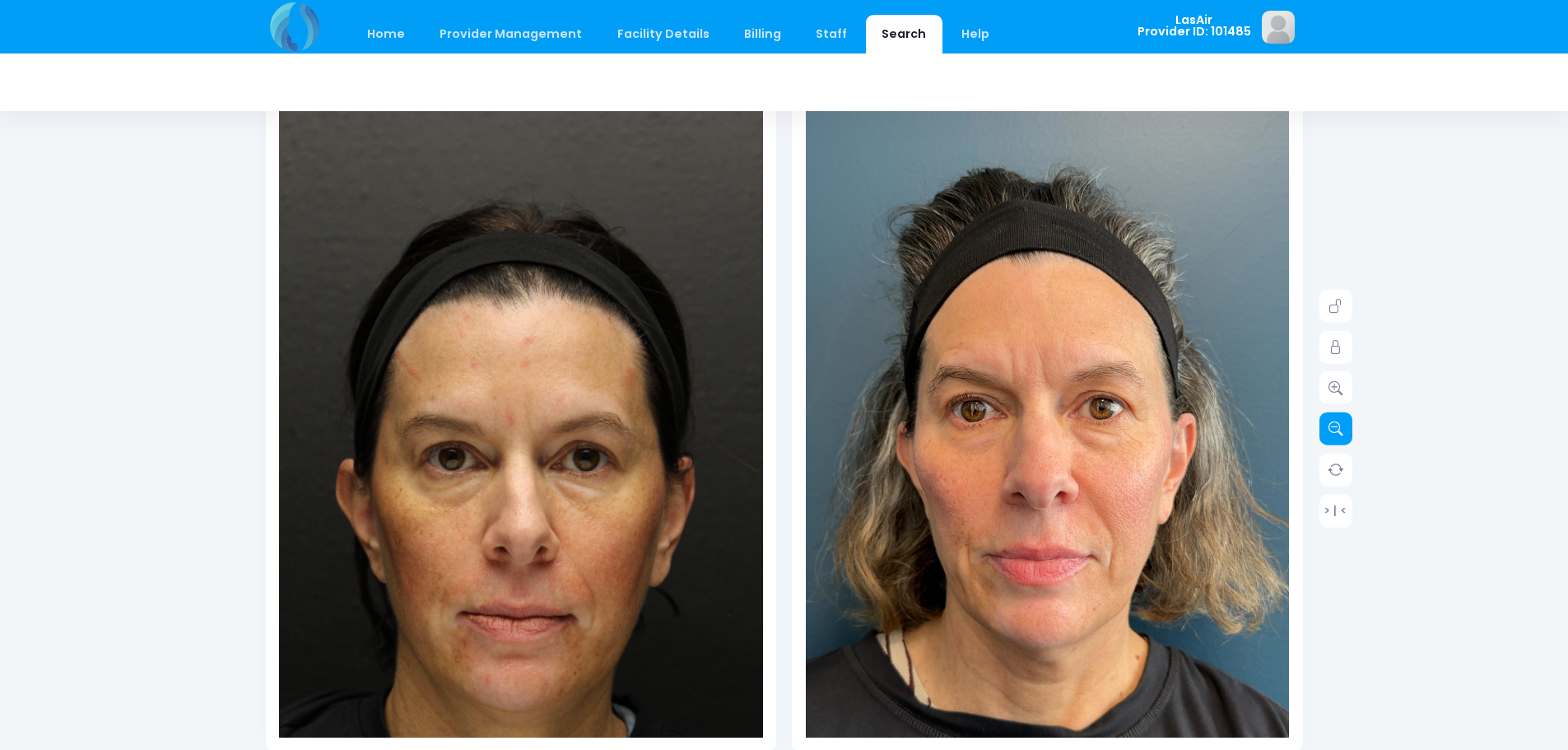
click at [1328, 438] on link at bounding box center [1336, 429] width 33 height 33
click at [548, 494] on img at bounding box center [520, 454] width 484 height 726
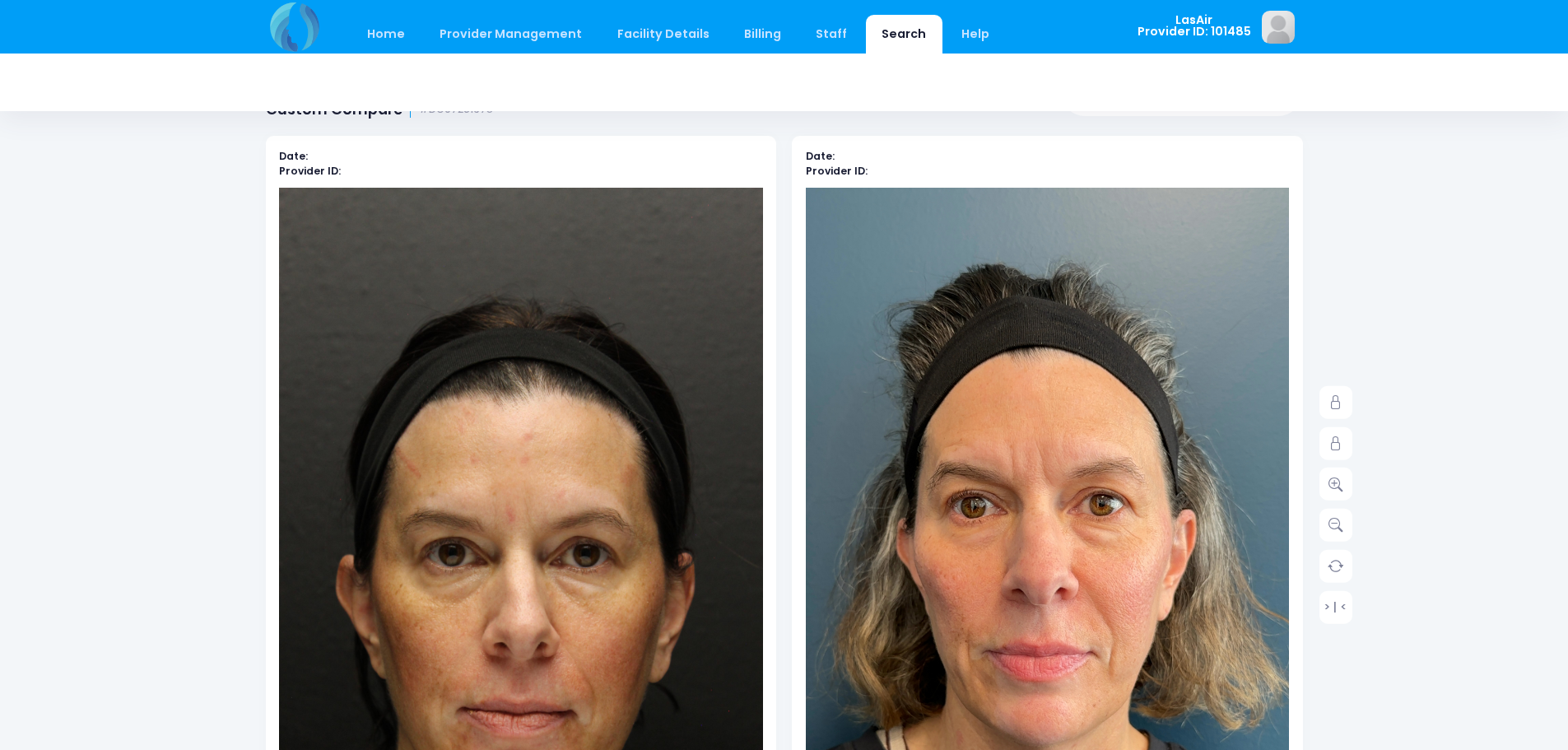
scroll to position [0, 0]
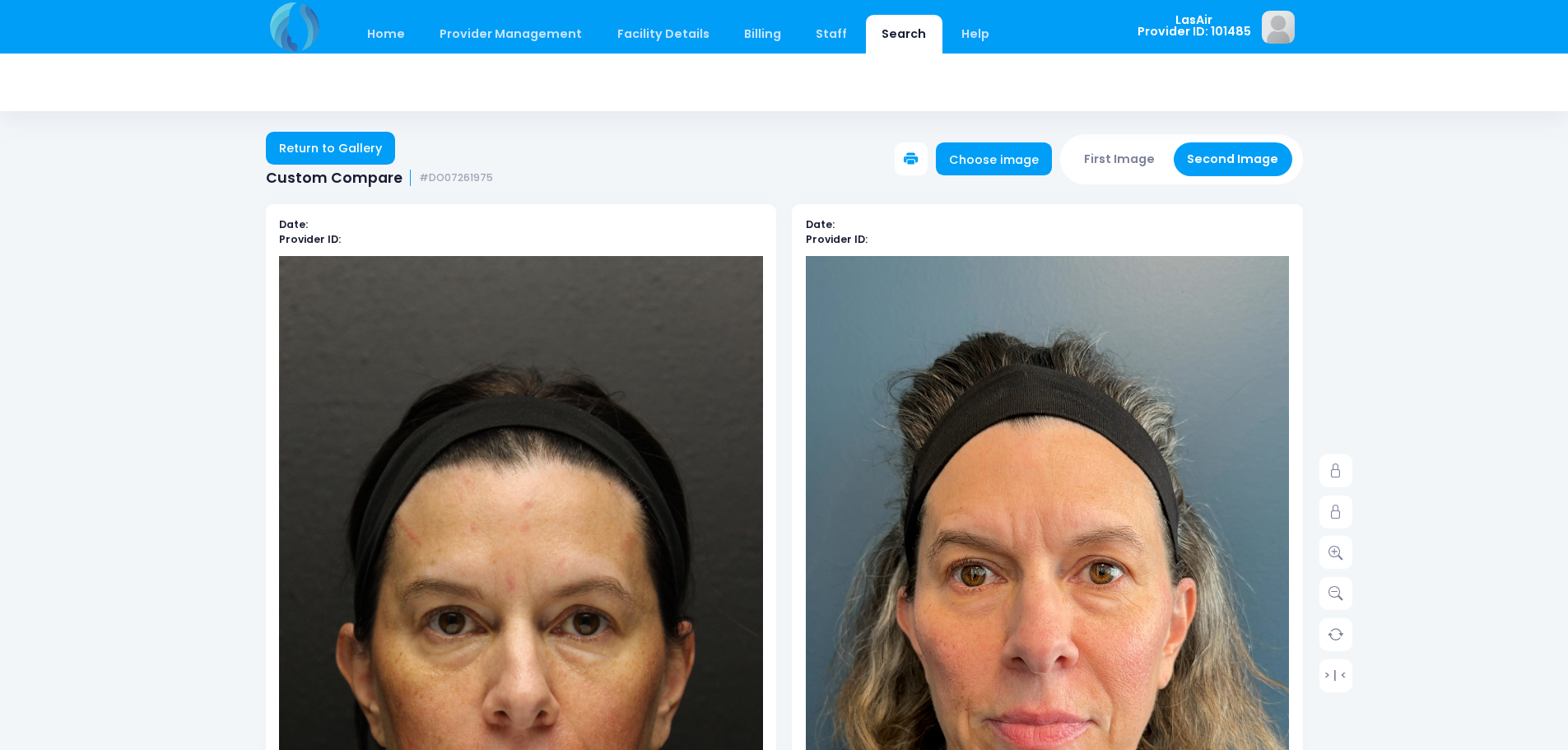
click at [909, 152] on button at bounding box center [911, 159] width 33 height 33
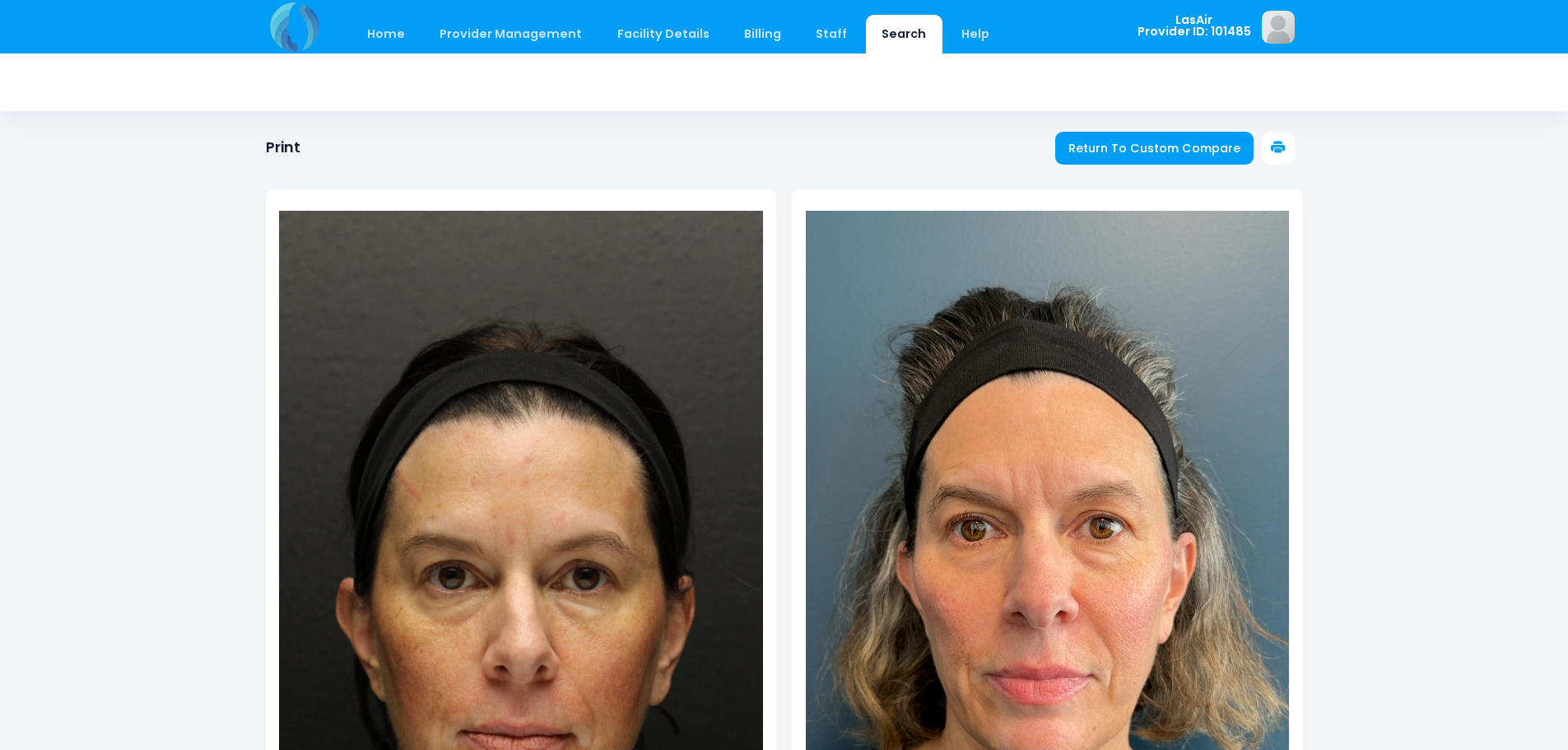
click at [1281, 136] on button at bounding box center [1278, 148] width 33 height 33
click at [1175, 156] on div at bounding box center [784, 526] width 1037 height 740
click at [1130, 150] on span "Return To Custom Compare" at bounding box center [1154, 148] width 172 height 16
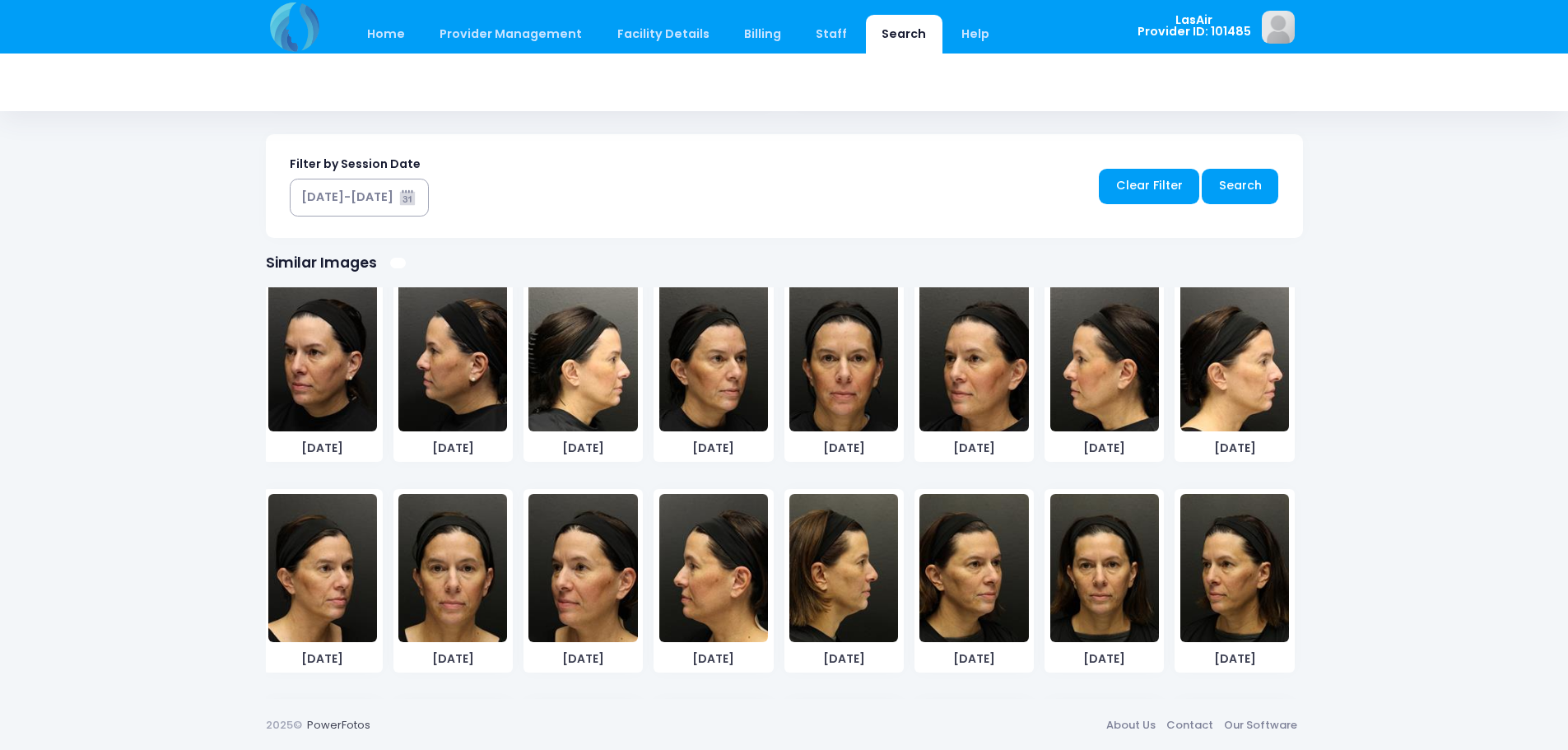
scroll to position [324, 0]
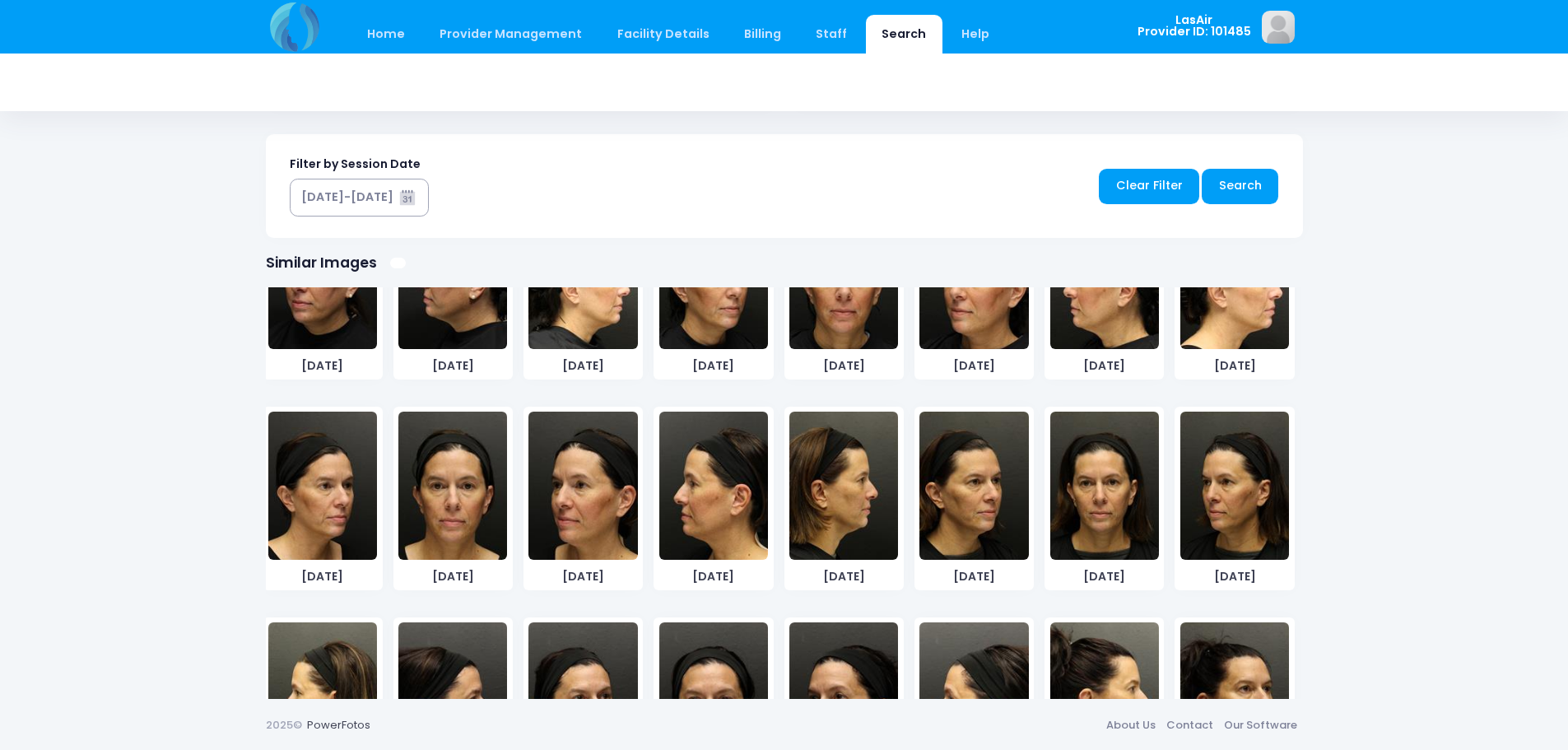
click at [464, 509] on img at bounding box center [452, 485] width 109 height 148
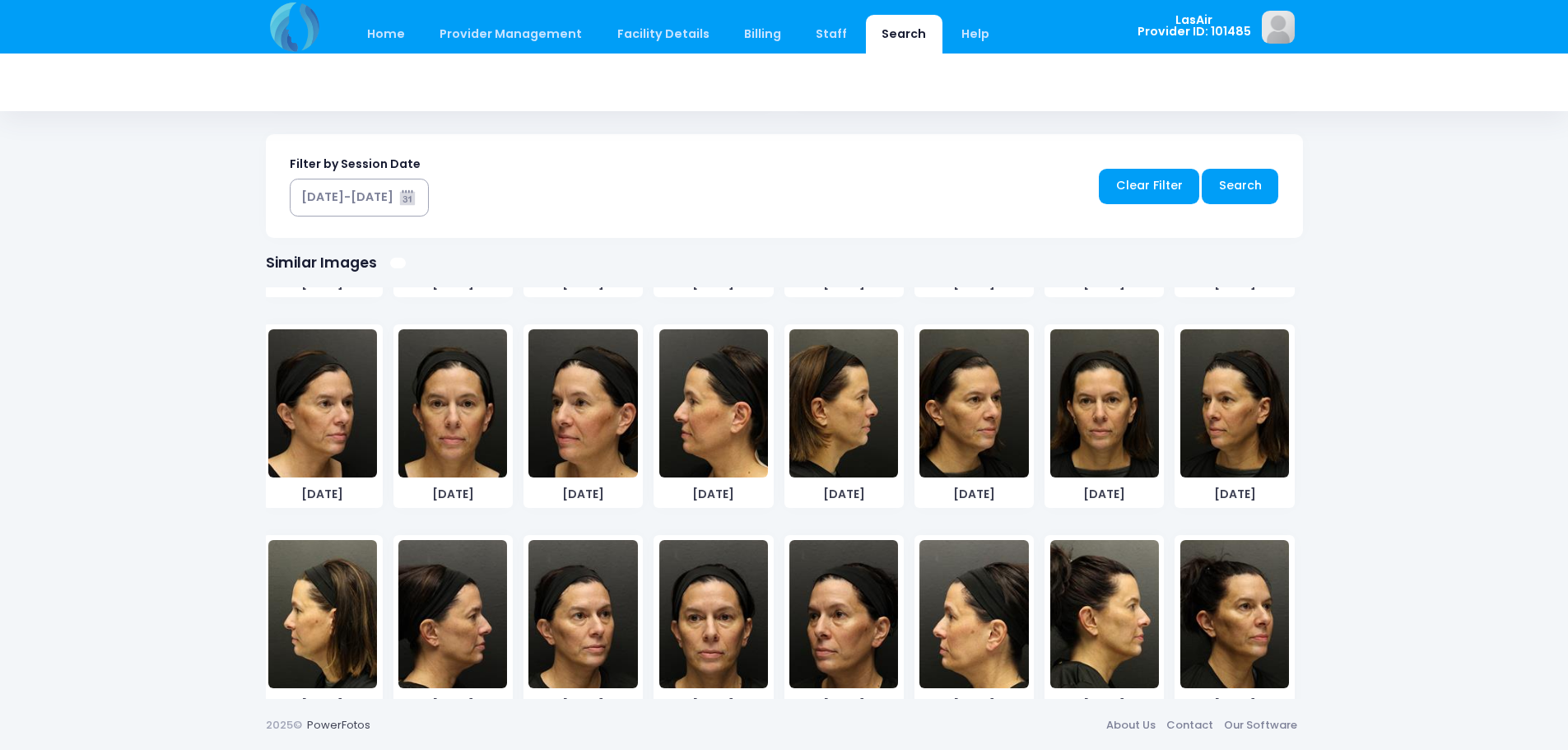
scroll to position [489, 0]
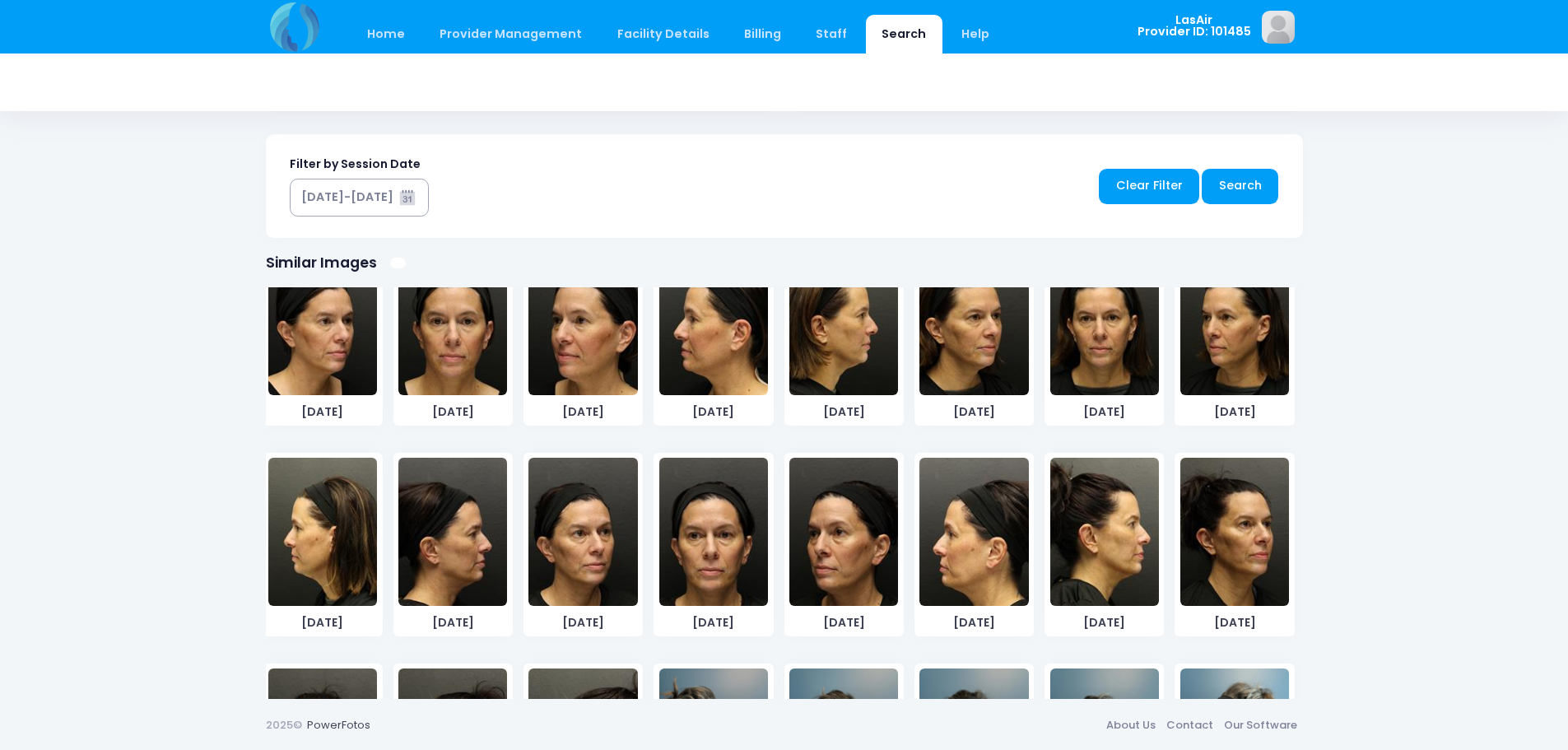
click at [1099, 359] on img at bounding box center [1104, 320] width 109 height 148
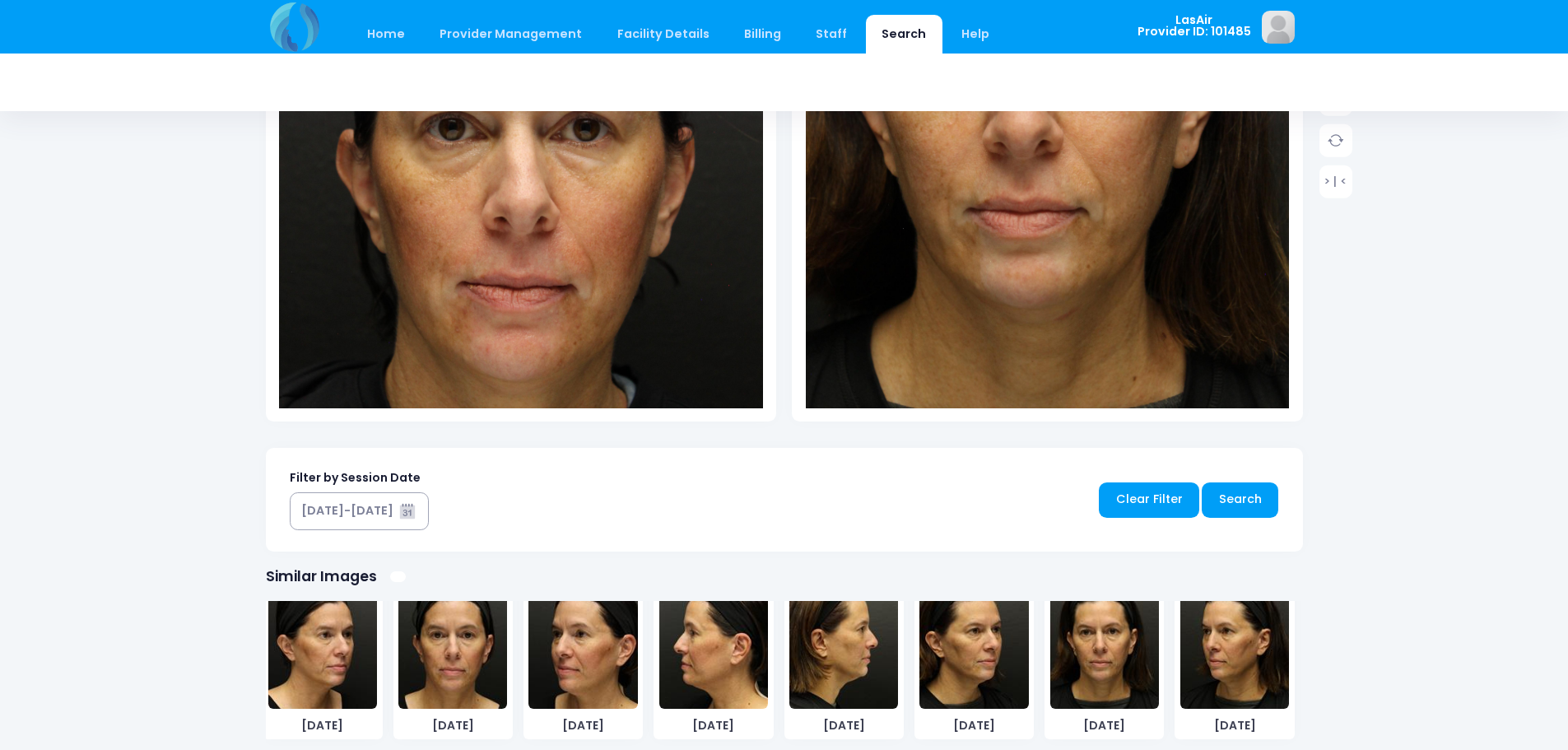
scroll to position [807, 0]
